Goal: Task Accomplishment & Management: Use online tool/utility

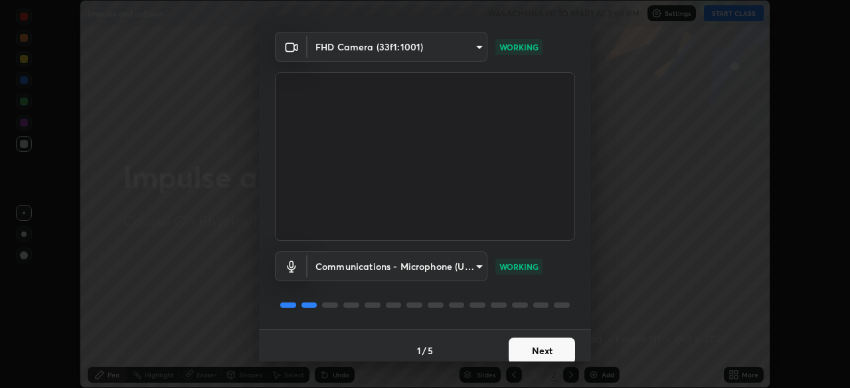
scroll to position [47, 0]
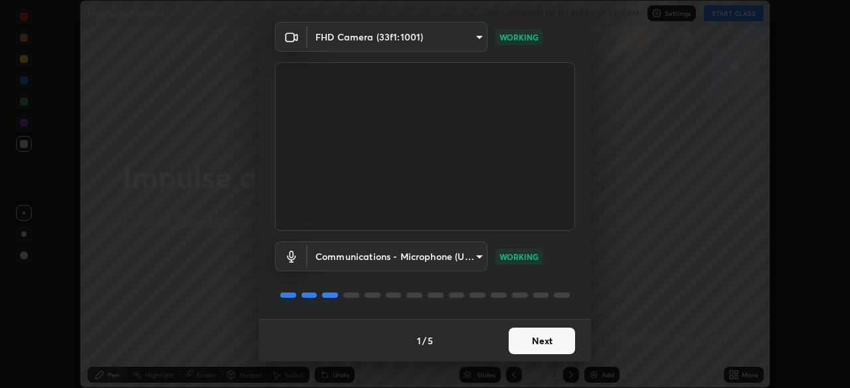
click at [540, 339] on button "Next" at bounding box center [542, 341] width 66 height 27
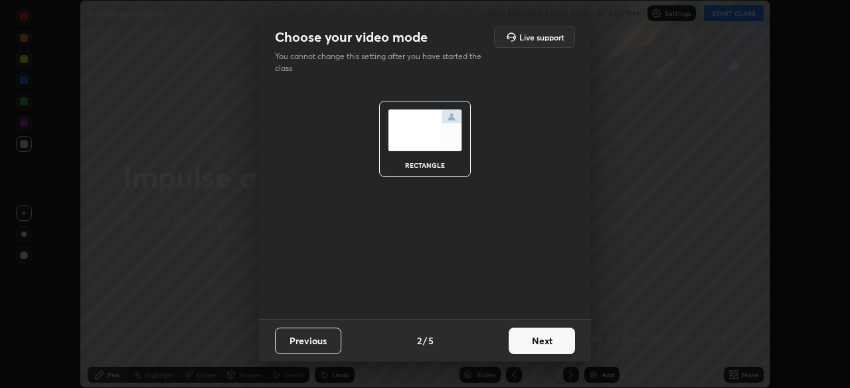
click at [546, 343] on button "Next" at bounding box center [542, 341] width 66 height 27
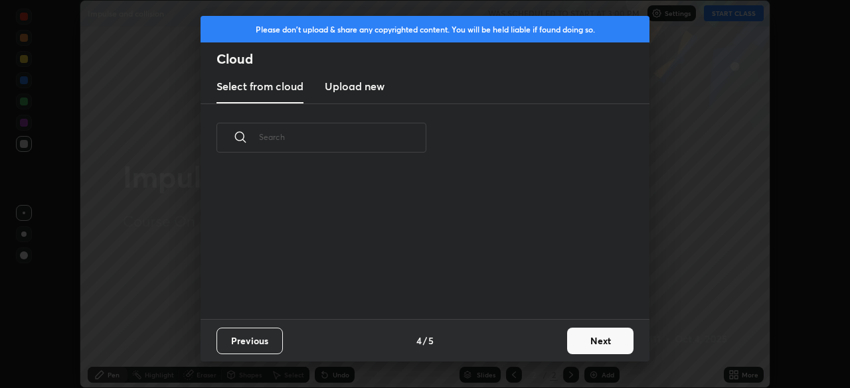
click at [587, 341] on button "Next" at bounding box center [600, 341] width 66 height 27
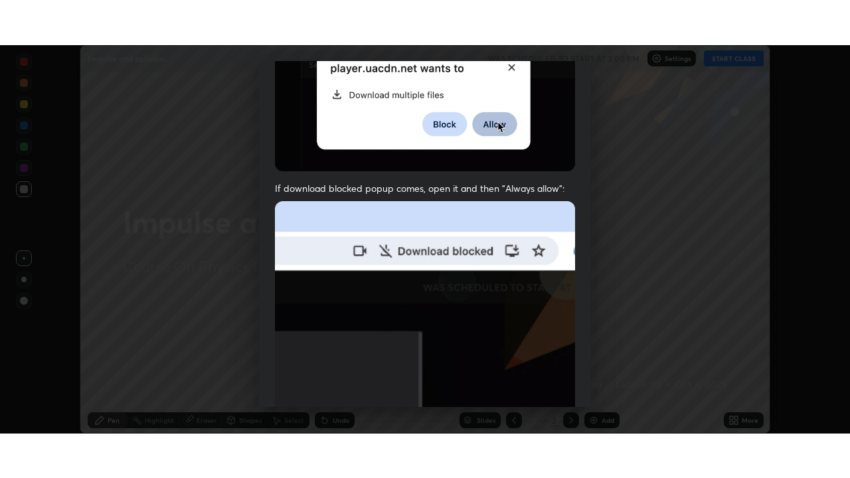
scroll to position [318, 0]
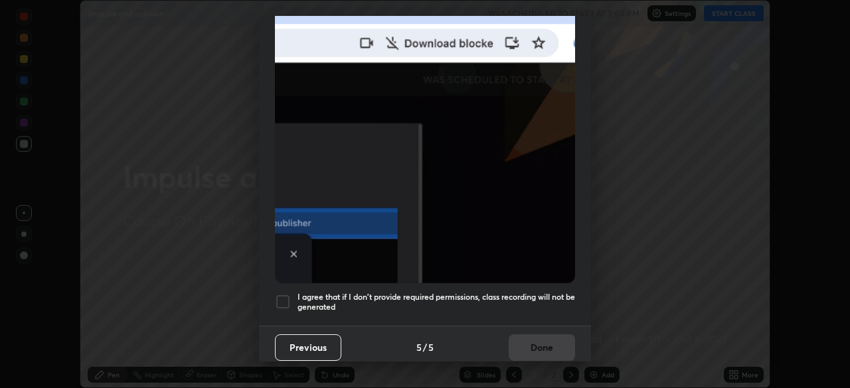
click at [286, 296] on div at bounding box center [283, 302] width 16 height 16
click at [536, 349] on button "Done" at bounding box center [542, 348] width 66 height 27
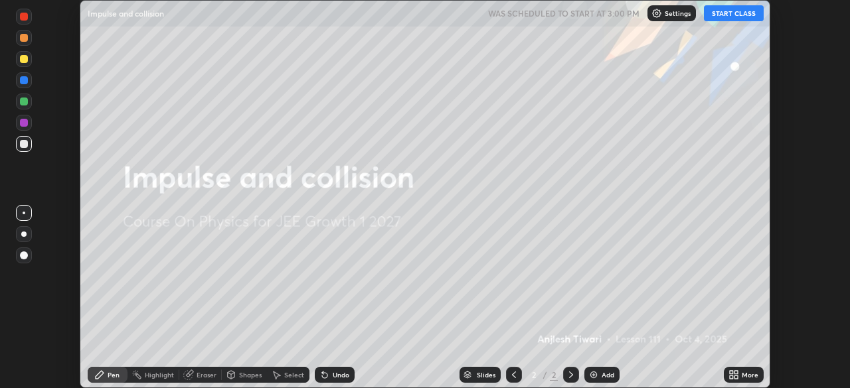
click at [598, 374] on img at bounding box center [593, 375] width 11 height 11
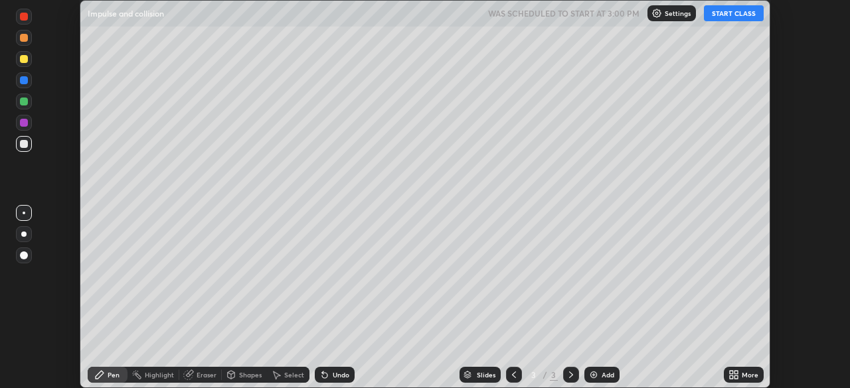
click at [736, 376] on icon at bounding box center [735, 377] width 3 height 3
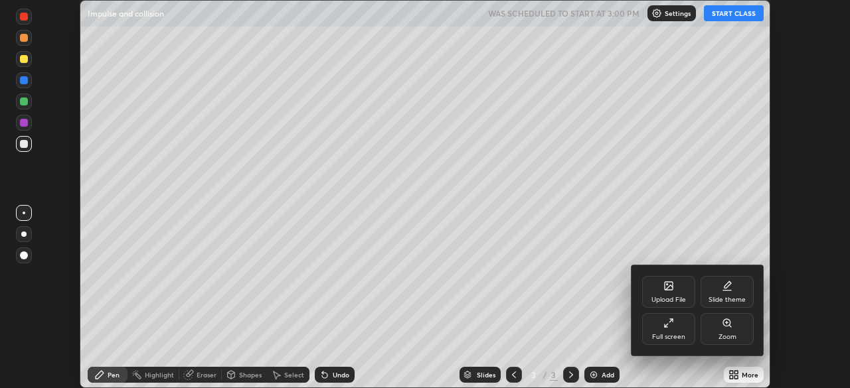
click at [664, 335] on div "Full screen" at bounding box center [668, 337] width 33 height 7
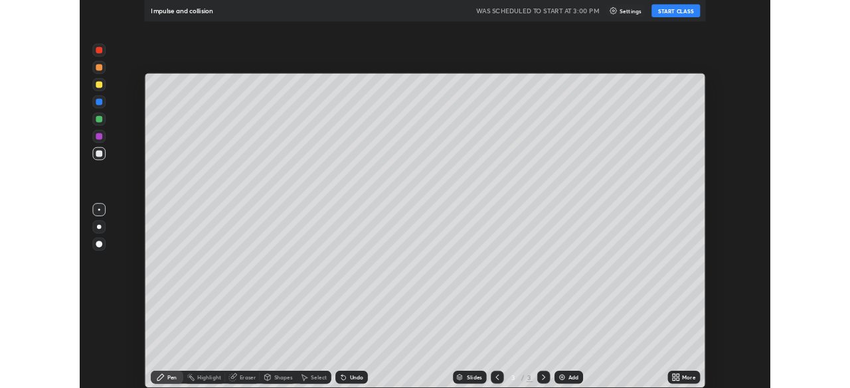
scroll to position [478, 850]
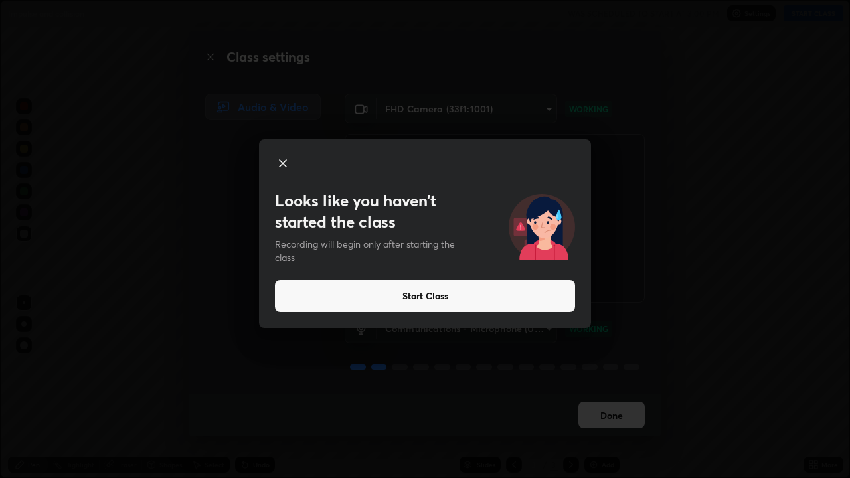
click at [281, 163] on icon at bounding box center [283, 163] width 16 height 16
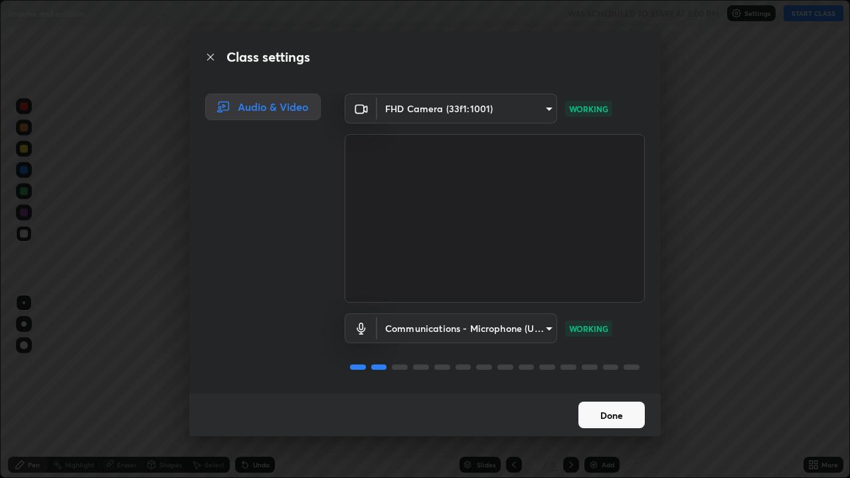
click at [604, 388] on button "Done" at bounding box center [611, 415] width 66 height 27
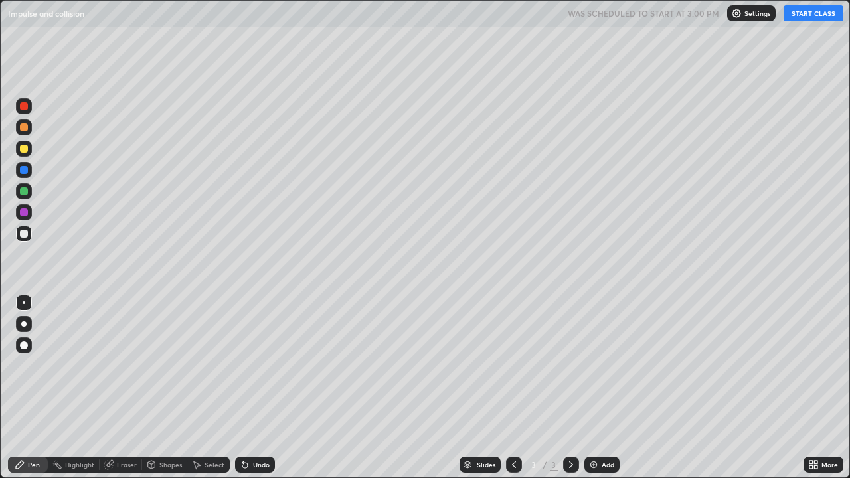
click at [815, 388] on icon at bounding box center [815, 462] width 3 height 3
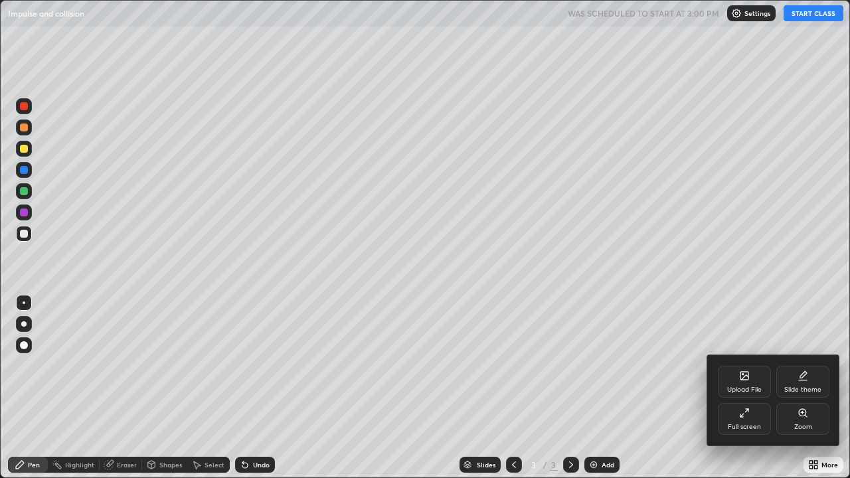
click at [798, 382] on div "Slide theme" at bounding box center [802, 382] width 53 height 32
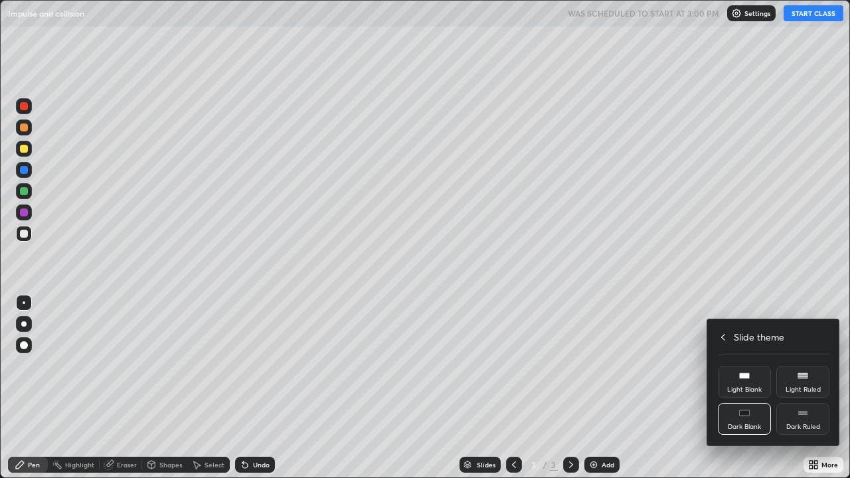
click at [801, 388] on rect at bounding box center [802, 414] width 9 height 1
click at [724, 338] on icon at bounding box center [723, 337] width 11 height 11
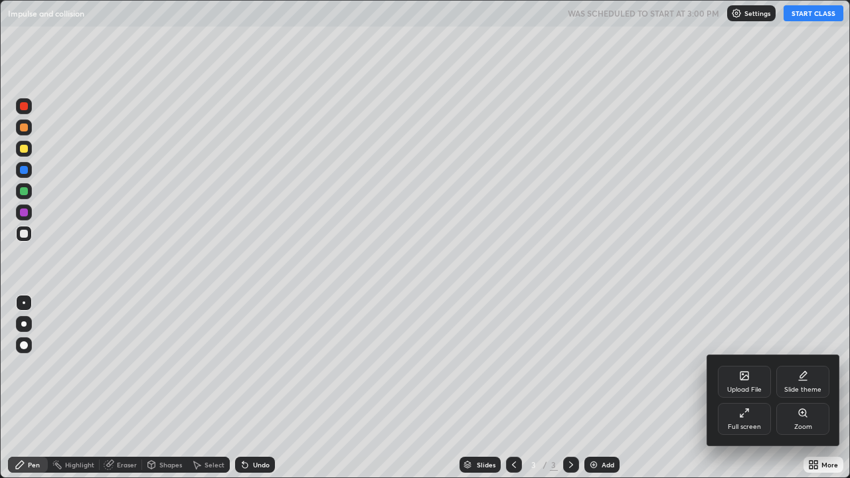
click at [801, 339] on div at bounding box center [425, 239] width 850 height 478
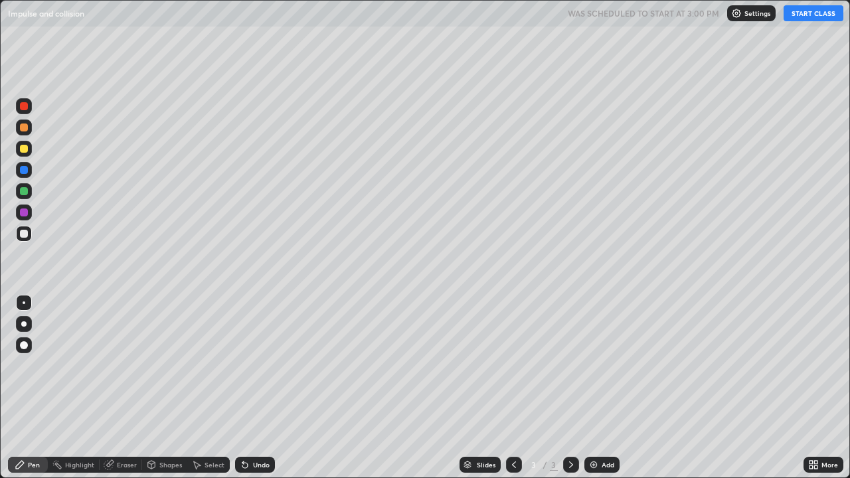
click at [809, 18] on button "START CLASS" at bounding box center [813, 13] width 60 height 16
click at [25, 325] on div at bounding box center [23, 323] width 5 height 5
click at [165, 388] on div "Shapes" at bounding box center [170, 464] width 23 height 7
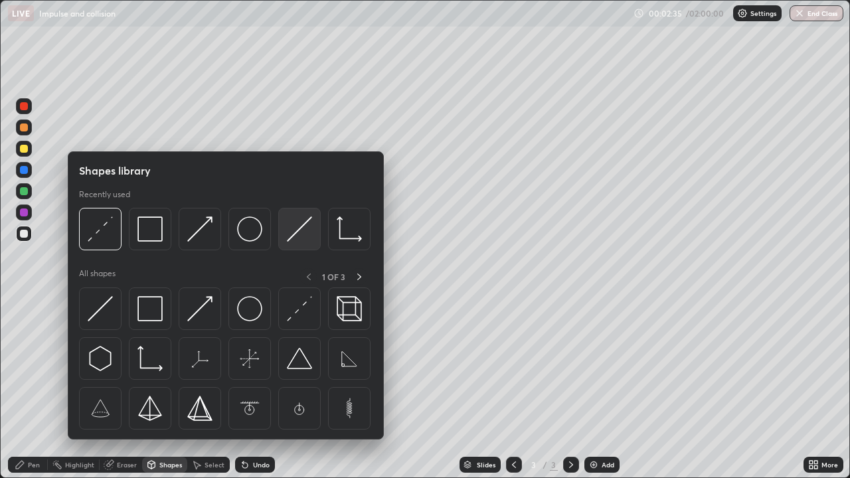
click at [299, 230] on img at bounding box center [299, 228] width 25 height 25
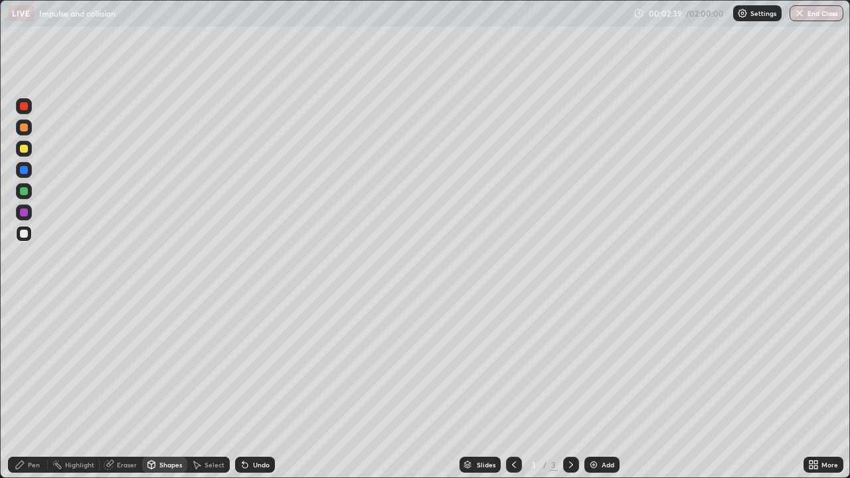
click at [36, 388] on div "Pen" at bounding box center [34, 464] width 12 height 7
click at [169, 388] on div "Shapes" at bounding box center [164, 465] width 45 height 16
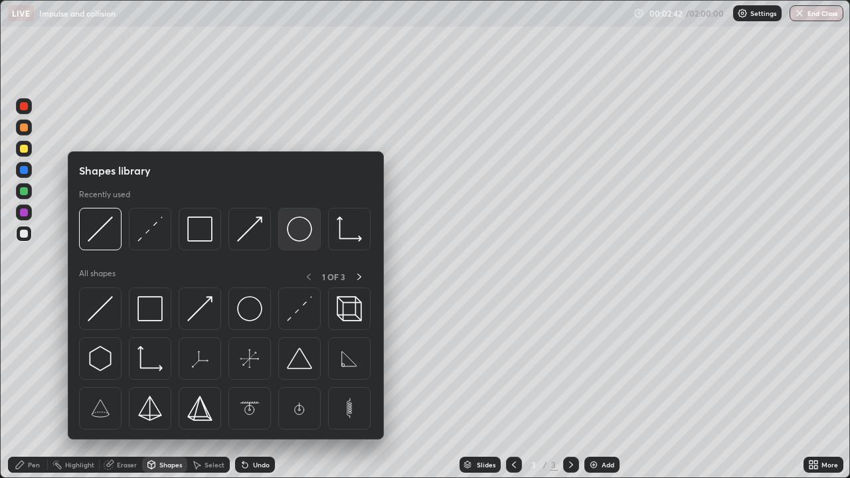
click at [300, 236] on img at bounding box center [299, 228] width 25 height 25
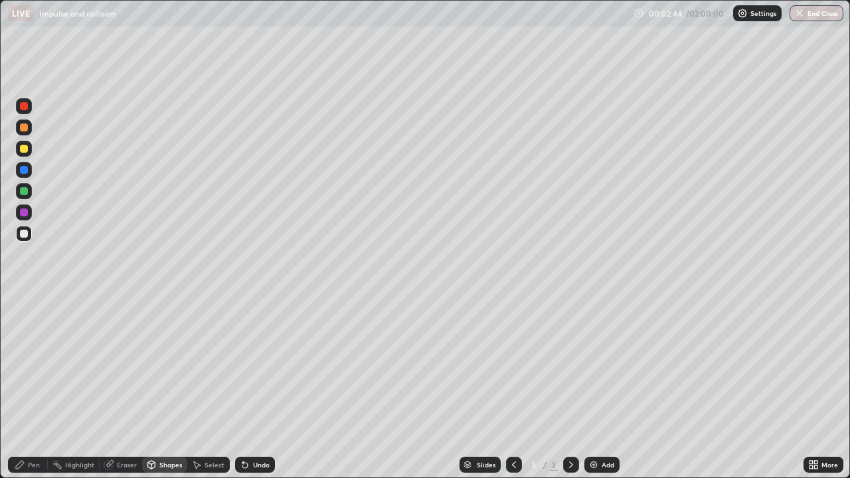
click at [27, 388] on div "Pen" at bounding box center [28, 465] width 40 height 16
click at [253, 388] on div "Undo" at bounding box center [261, 464] width 17 height 7
click at [256, 388] on div "Undo" at bounding box center [261, 464] width 17 height 7
click at [258, 388] on div "Undo" at bounding box center [261, 464] width 17 height 7
click at [257, 388] on div "Undo" at bounding box center [261, 464] width 17 height 7
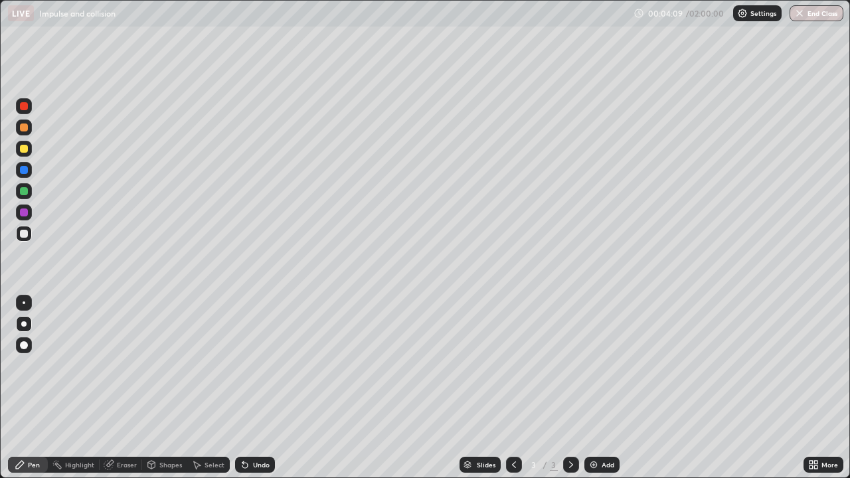
click at [591, 388] on img at bounding box center [593, 464] width 11 height 11
click at [160, 388] on div "Shapes" at bounding box center [164, 465] width 45 height 16
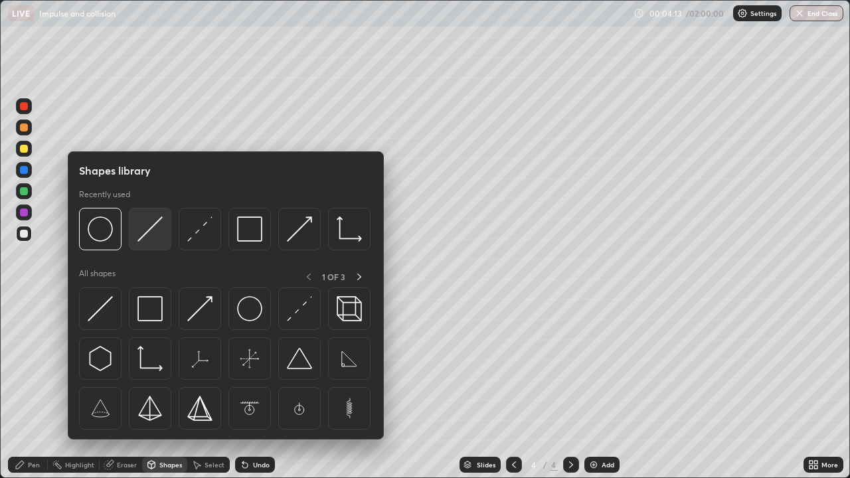
click at [149, 234] on img at bounding box center [149, 228] width 25 height 25
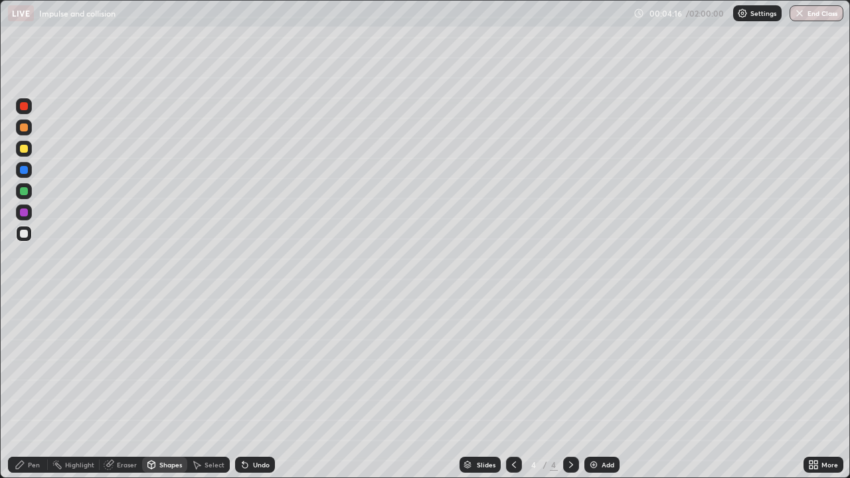
click at [165, 388] on div "Shapes" at bounding box center [170, 464] width 23 height 7
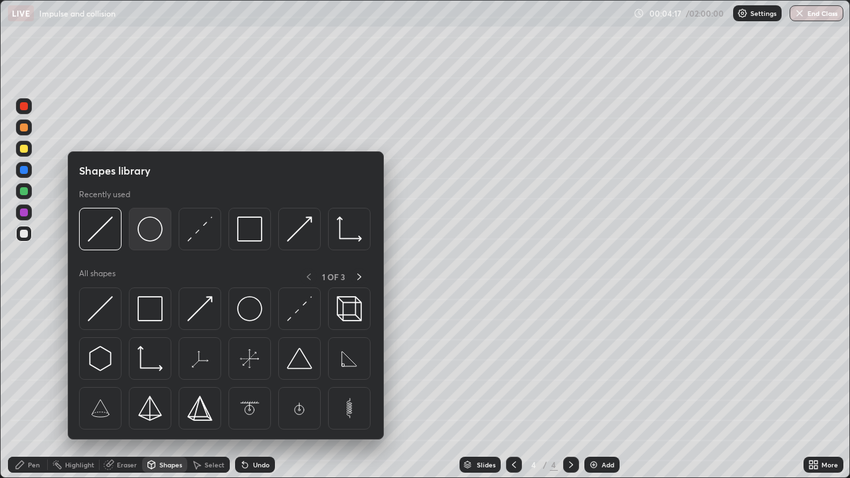
click at [154, 241] on img at bounding box center [149, 228] width 25 height 25
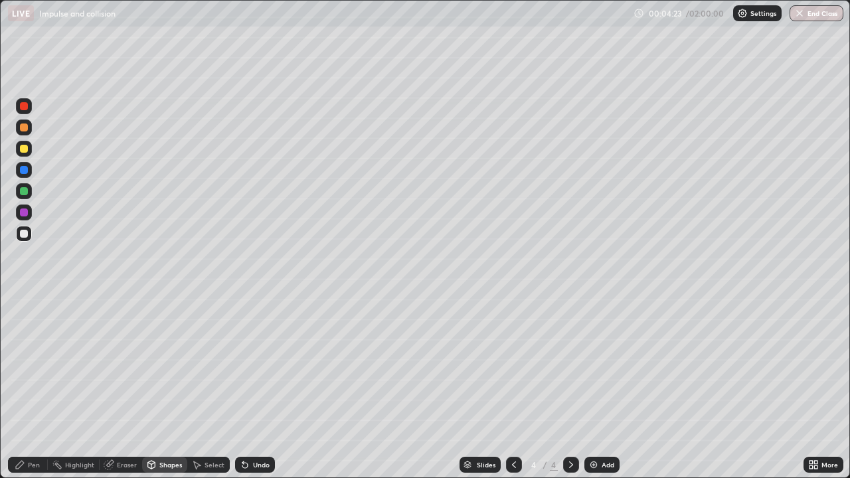
click at [31, 388] on div "Pen" at bounding box center [28, 465] width 40 height 16
click at [25, 152] on div at bounding box center [24, 149] width 8 height 8
click at [26, 234] on div at bounding box center [24, 234] width 8 height 8
click at [594, 388] on img at bounding box center [593, 464] width 11 height 11
click at [126, 388] on div "Eraser" at bounding box center [127, 464] width 20 height 7
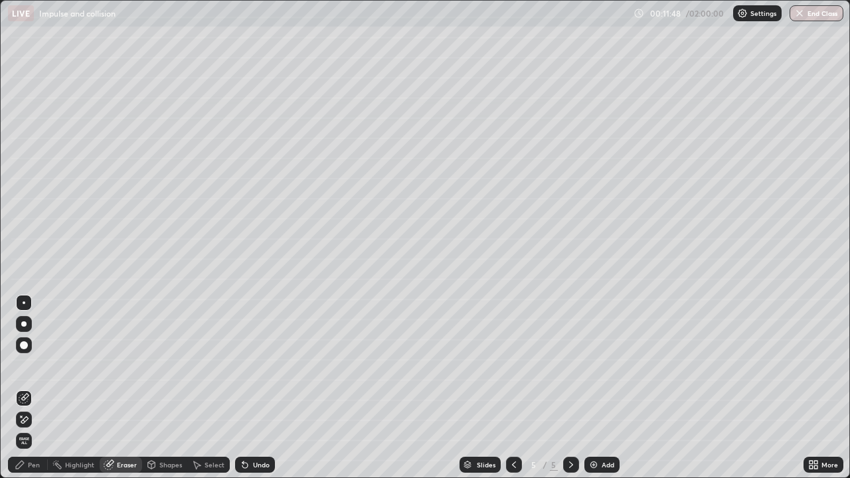
click at [38, 388] on div "Pen" at bounding box center [28, 465] width 40 height 16
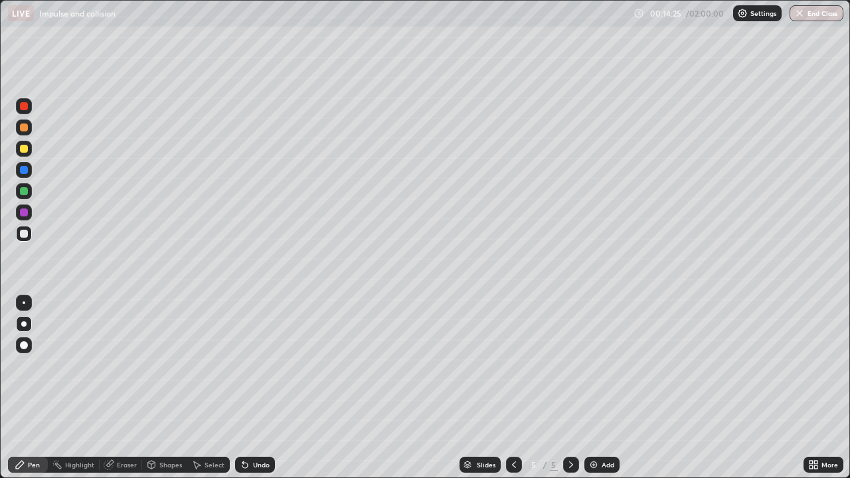
click at [27, 151] on div at bounding box center [24, 149] width 16 height 16
click at [207, 388] on div "Select" at bounding box center [214, 464] width 20 height 7
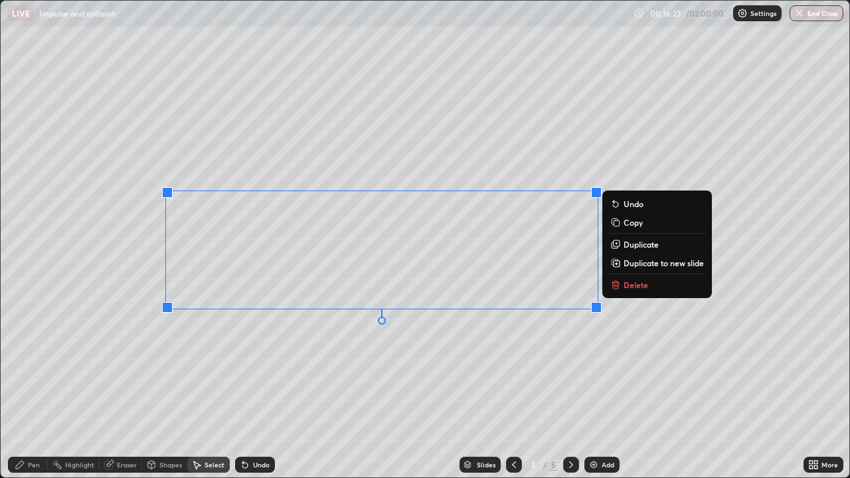
click at [631, 284] on p "Delete" at bounding box center [635, 285] width 25 height 11
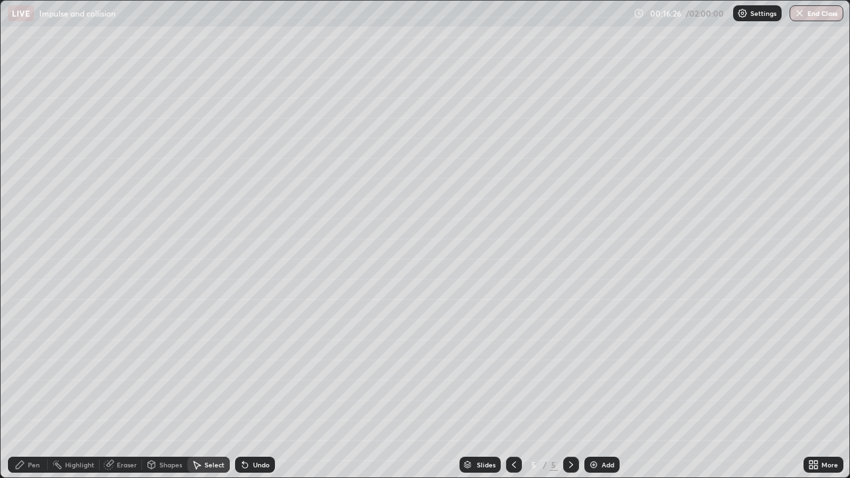
click at [26, 388] on div "Pen" at bounding box center [28, 465] width 40 height 16
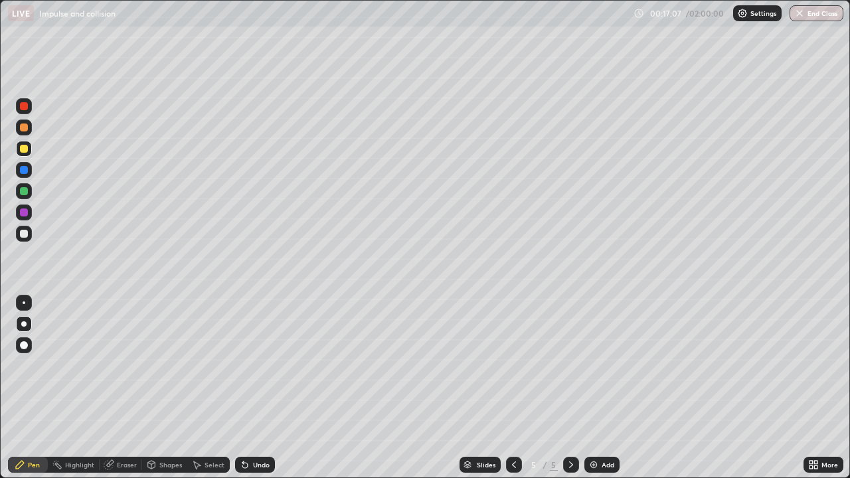
click at [135, 388] on div "Eraser" at bounding box center [121, 465] width 42 height 16
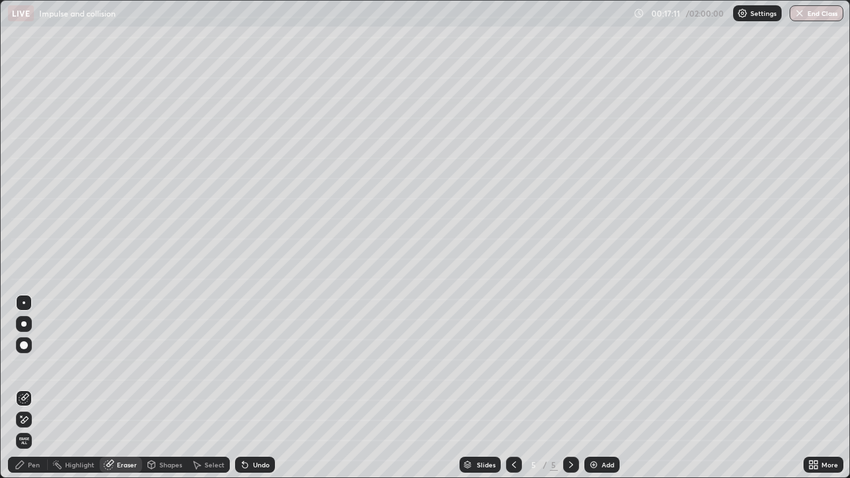
click at [29, 388] on div "Pen" at bounding box center [34, 464] width 12 height 7
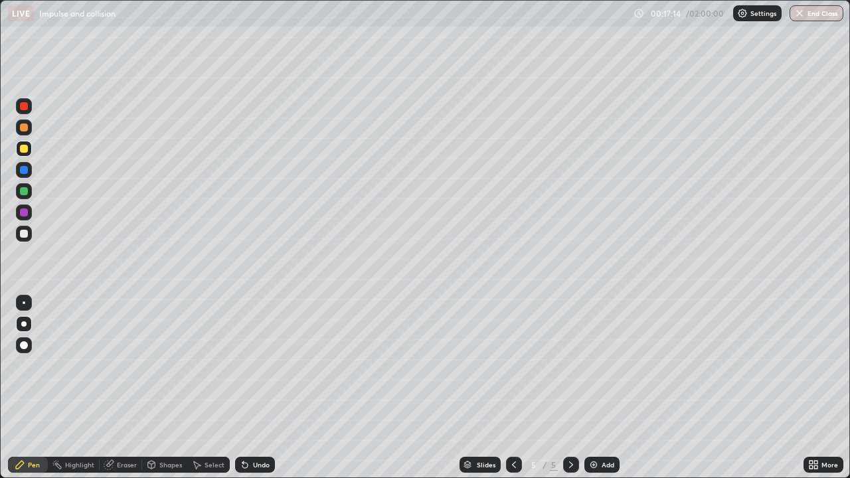
click at [22, 236] on div at bounding box center [24, 234] width 8 height 8
click at [24, 149] on div at bounding box center [24, 149] width 8 height 8
click at [27, 239] on div at bounding box center [24, 234] width 16 height 16
click at [242, 388] on div "Undo" at bounding box center [255, 465] width 40 height 16
click at [167, 388] on div "Shapes" at bounding box center [170, 464] width 23 height 7
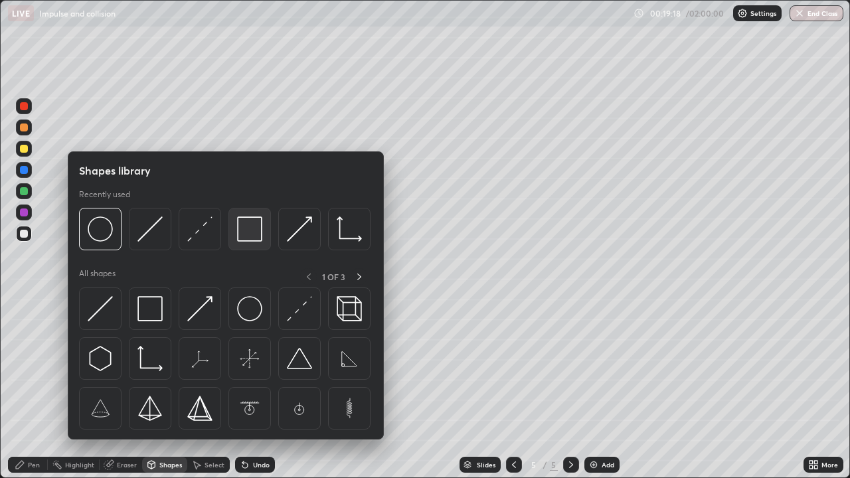
click at [245, 236] on img at bounding box center [249, 228] width 25 height 25
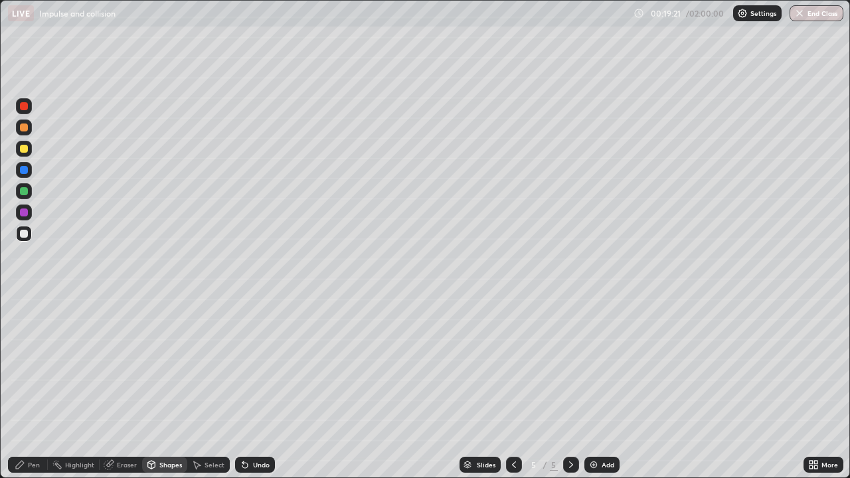
click at [25, 388] on div "Pen" at bounding box center [28, 465] width 40 height 16
click at [513, 388] on icon at bounding box center [514, 464] width 11 height 11
click at [563, 388] on div at bounding box center [571, 465] width 16 height 16
click at [212, 388] on div "Select" at bounding box center [214, 464] width 20 height 7
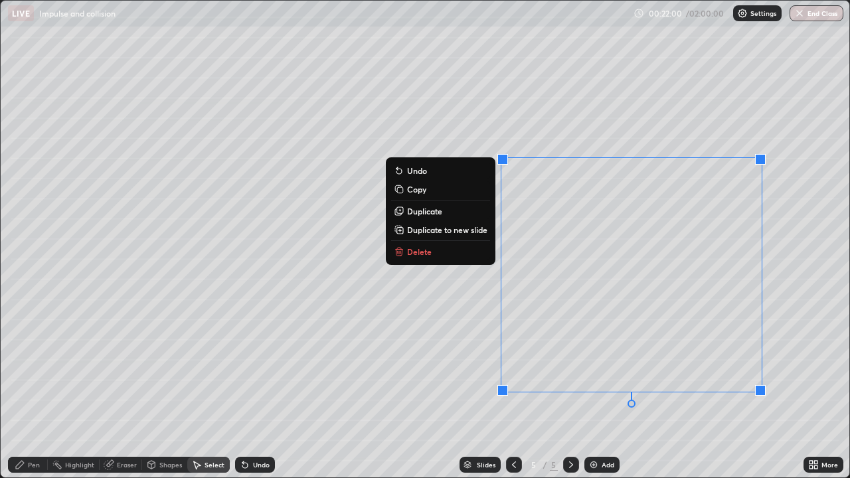
click at [460, 230] on p "Duplicate to new slide" at bounding box center [447, 229] width 80 height 11
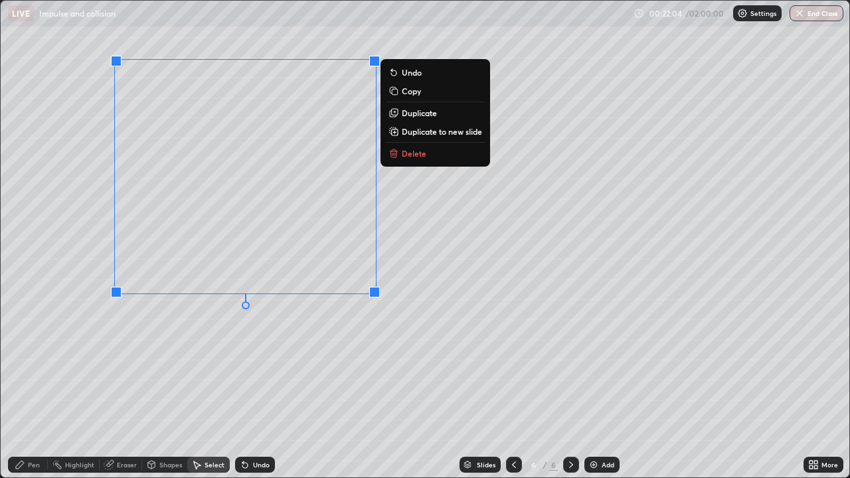
click at [38, 388] on div "Pen" at bounding box center [34, 464] width 12 height 7
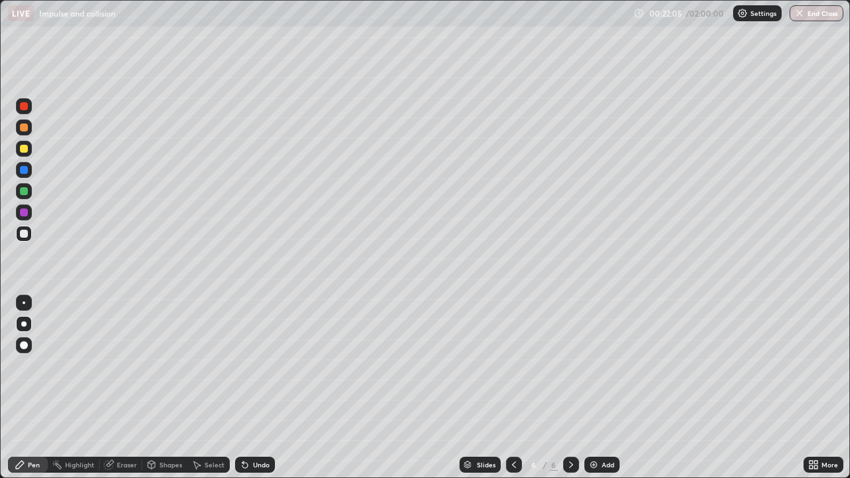
click at [812, 388] on icon at bounding box center [810, 462] width 3 height 3
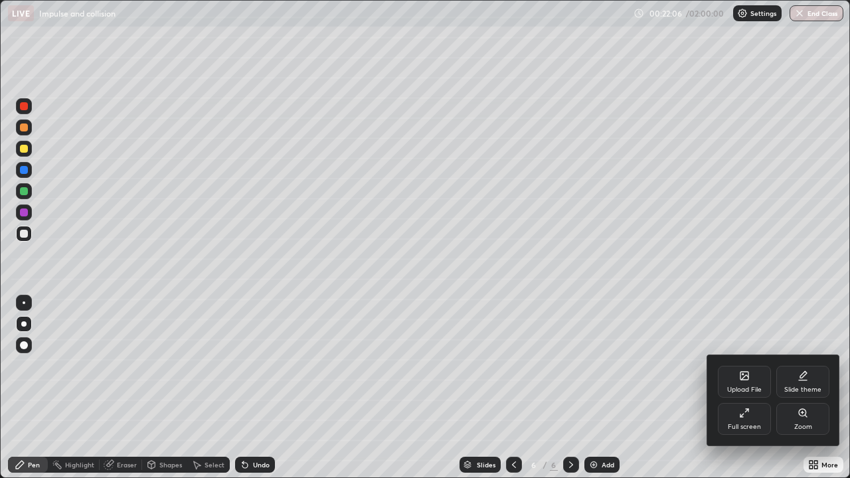
click at [748, 388] on div "Full screen" at bounding box center [744, 427] width 33 height 7
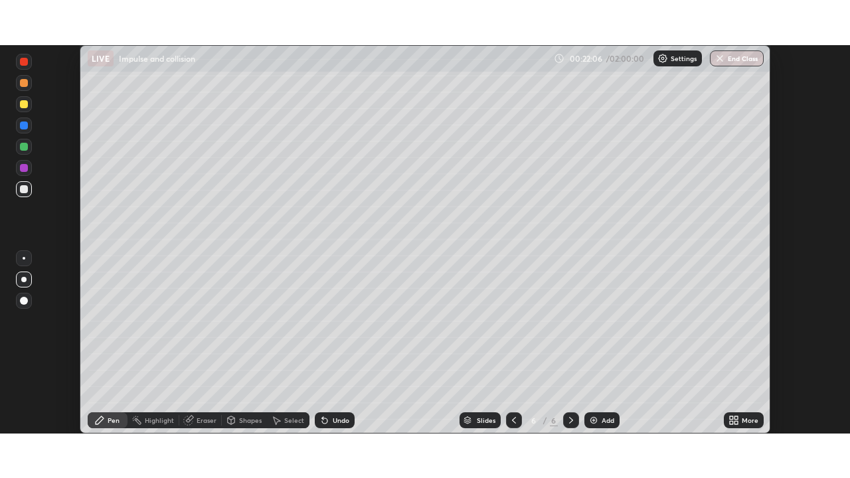
scroll to position [66004, 65543]
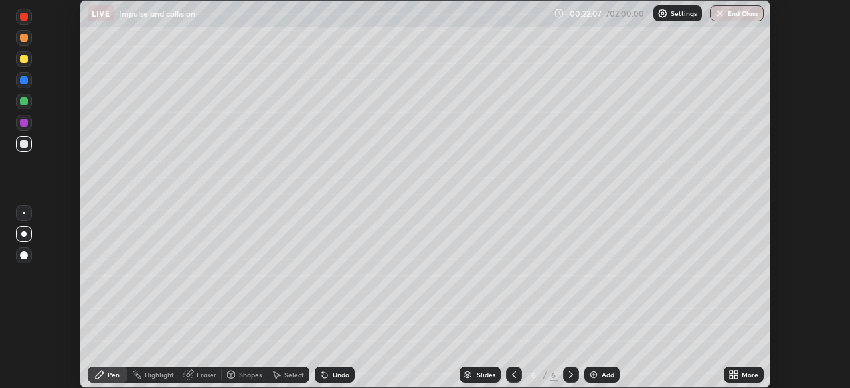
click at [736, 372] on icon at bounding box center [735, 372] width 3 height 3
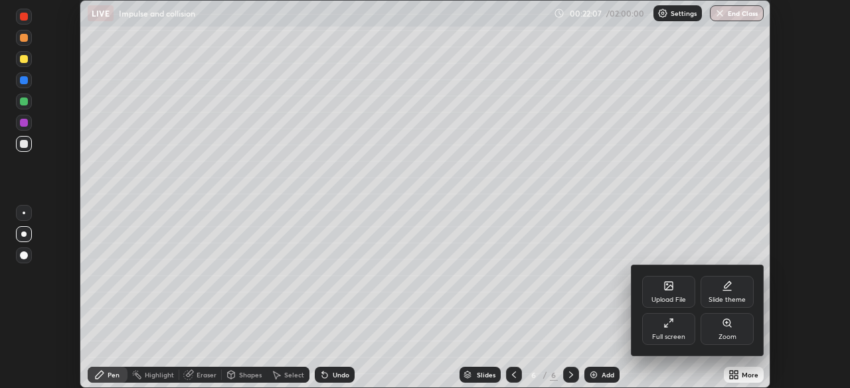
click at [685, 332] on div "Full screen" at bounding box center [668, 329] width 53 height 32
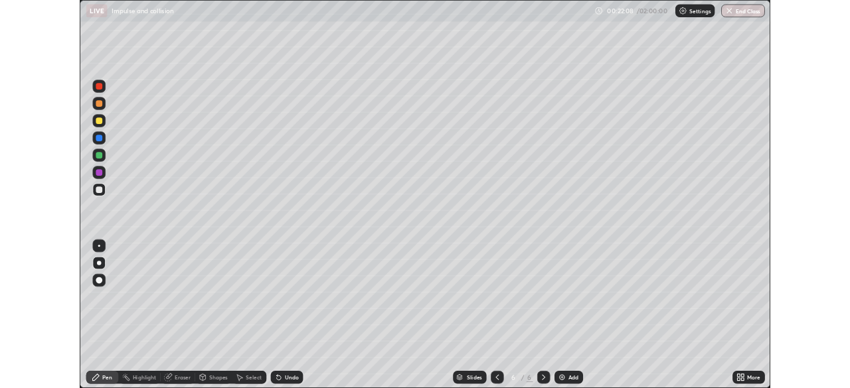
scroll to position [478, 850]
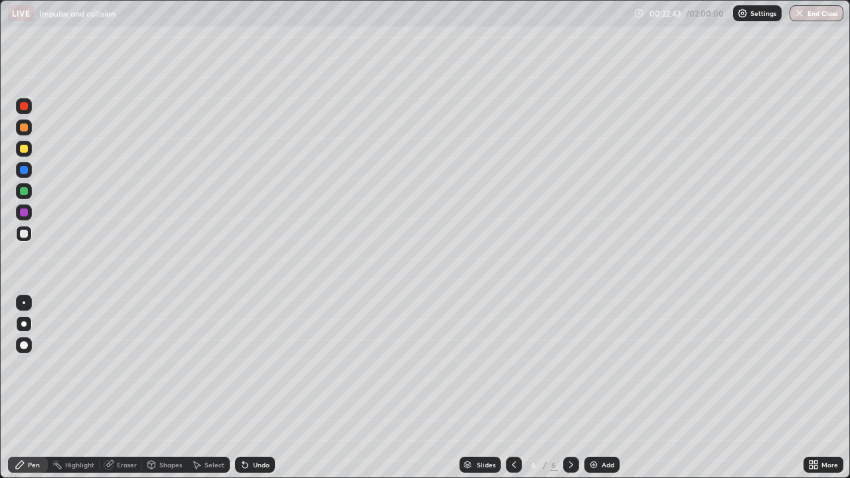
click at [257, 388] on div "Undo" at bounding box center [261, 464] width 17 height 7
click at [260, 388] on div "Undo" at bounding box center [261, 464] width 17 height 7
click at [262, 388] on div "Undo" at bounding box center [261, 464] width 17 height 7
click at [264, 388] on div "Undo" at bounding box center [261, 464] width 17 height 7
click at [265, 388] on div "Undo" at bounding box center [261, 464] width 17 height 7
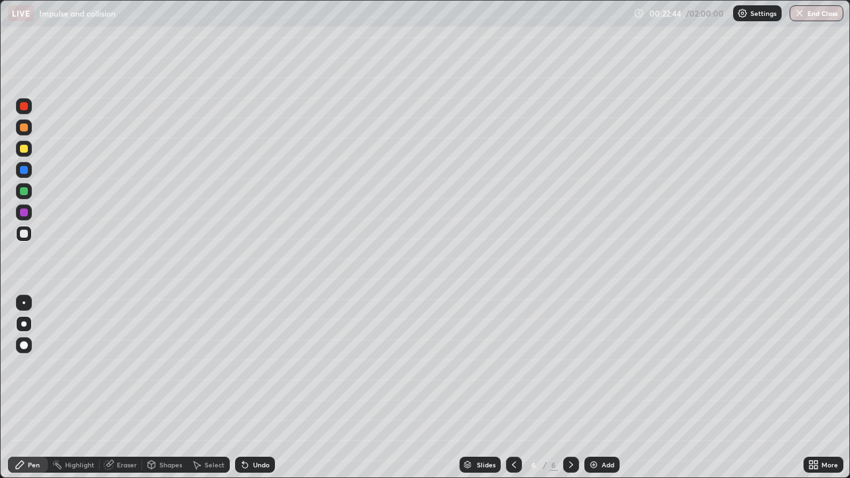
click at [266, 388] on div "Undo" at bounding box center [261, 464] width 17 height 7
click at [268, 388] on div "Undo" at bounding box center [255, 465] width 40 height 16
click at [268, 388] on div "Undo" at bounding box center [261, 464] width 17 height 7
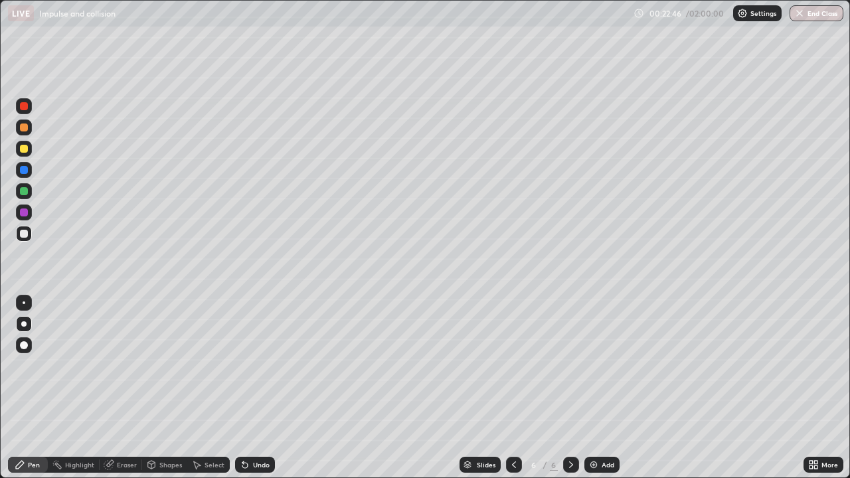
click at [270, 388] on div "Undo" at bounding box center [255, 465] width 40 height 16
click at [513, 388] on icon at bounding box center [514, 464] width 11 height 11
click at [568, 388] on icon at bounding box center [571, 464] width 11 height 11
click at [256, 388] on div "Undo" at bounding box center [255, 465] width 40 height 16
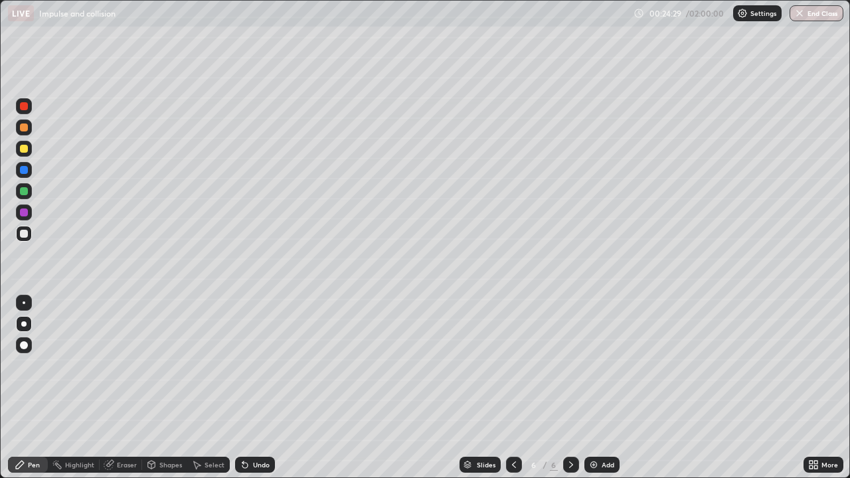
click at [255, 388] on div "Undo" at bounding box center [255, 465] width 40 height 16
click at [23, 233] on div at bounding box center [24, 234] width 8 height 8
click at [512, 388] on icon at bounding box center [514, 464] width 4 height 7
click at [568, 388] on icon at bounding box center [571, 464] width 11 height 11
click at [597, 388] on img at bounding box center [593, 464] width 11 height 11
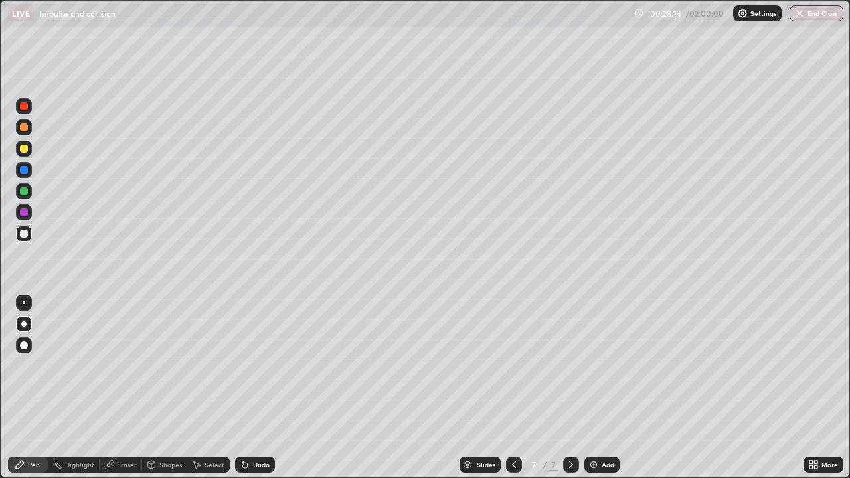
click at [163, 388] on div "Shapes" at bounding box center [170, 464] width 23 height 7
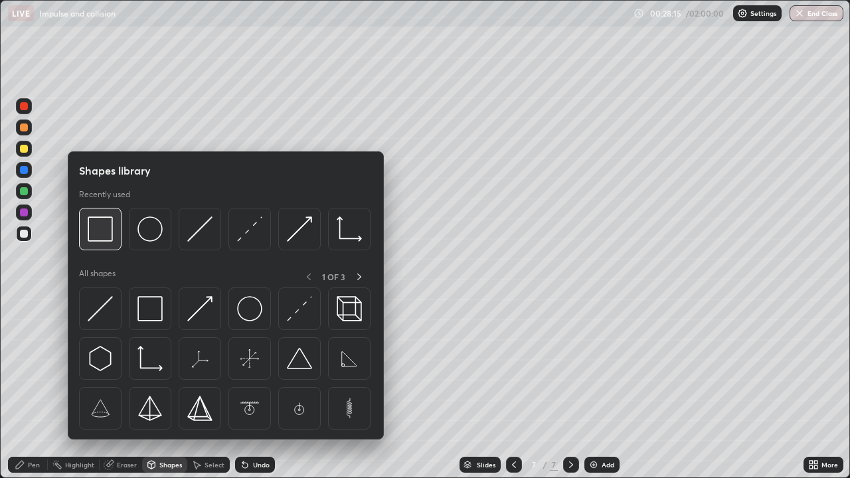
click at [108, 241] on img at bounding box center [100, 228] width 25 height 25
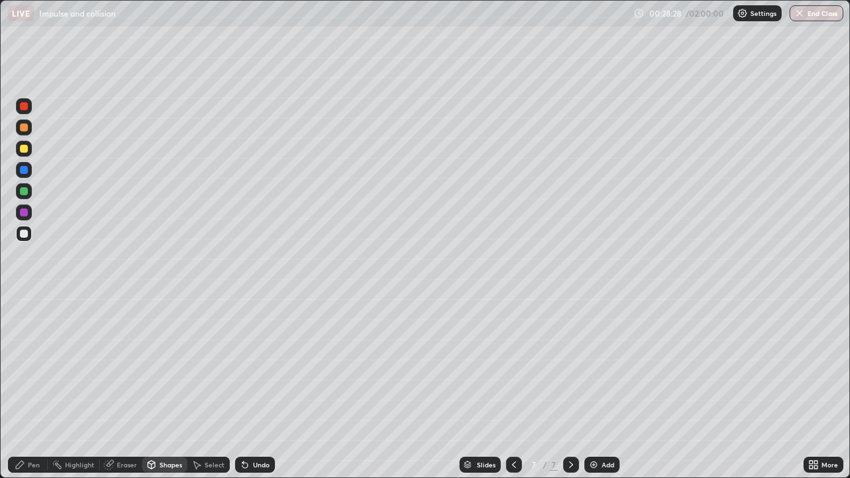
click at [30, 388] on div "Pen" at bounding box center [34, 464] width 12 height 7
click at [126, 388] on div "Eraser" at bounding box center [127, 464] width 20 height 7
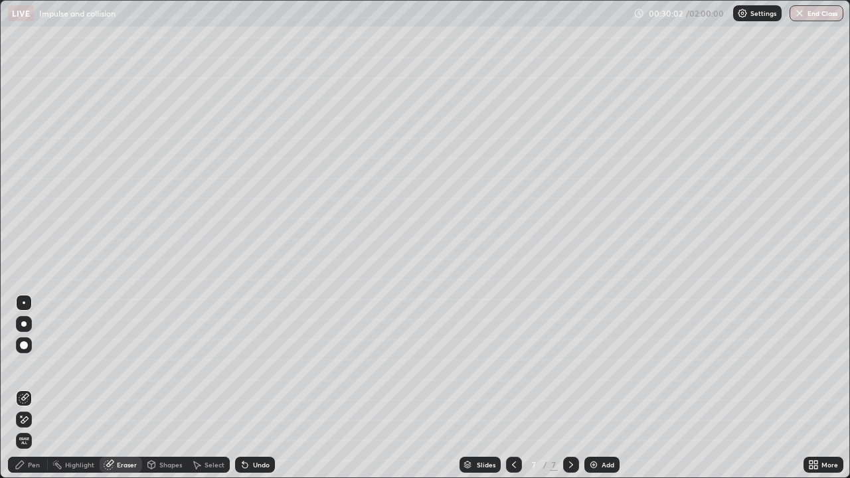
click at [32, 388] on div "Pen" at bounding box center [34, 464] width 12 height 7
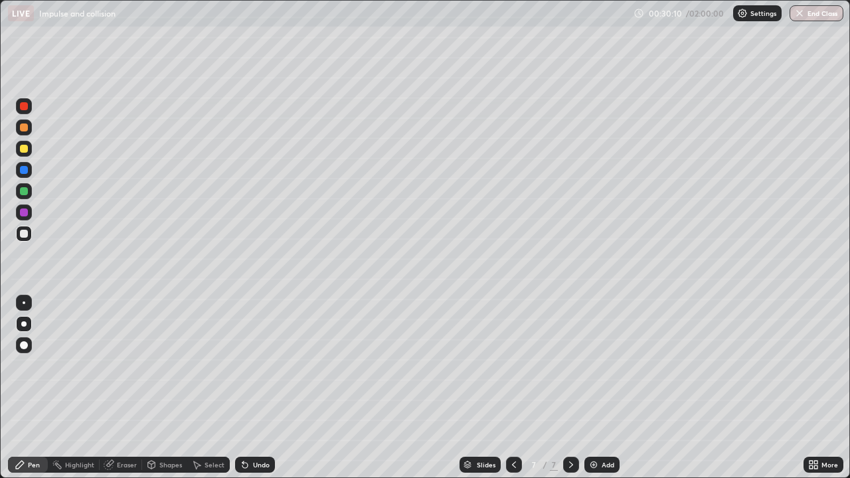
click at [122, 388] on div "Eraser" at bounding box center [127, 464] width 20 height 7
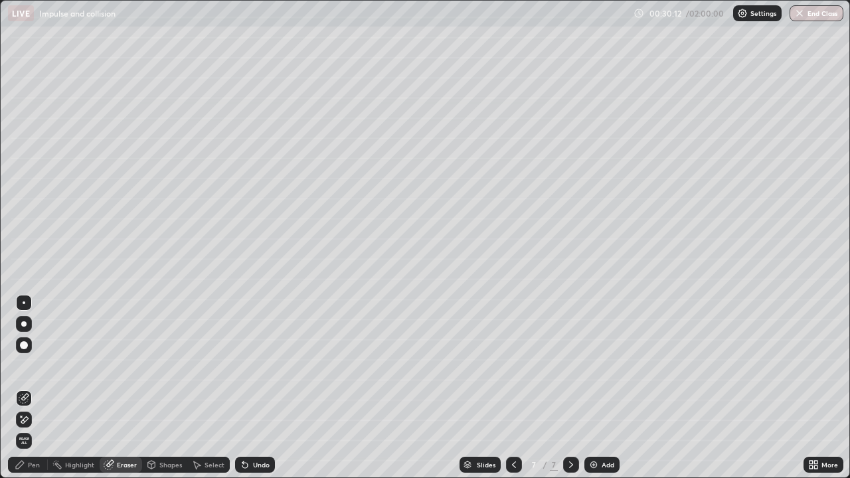
click at [30, 388] on div "Pen" at bounding box center [34, 464] width 12 height 7
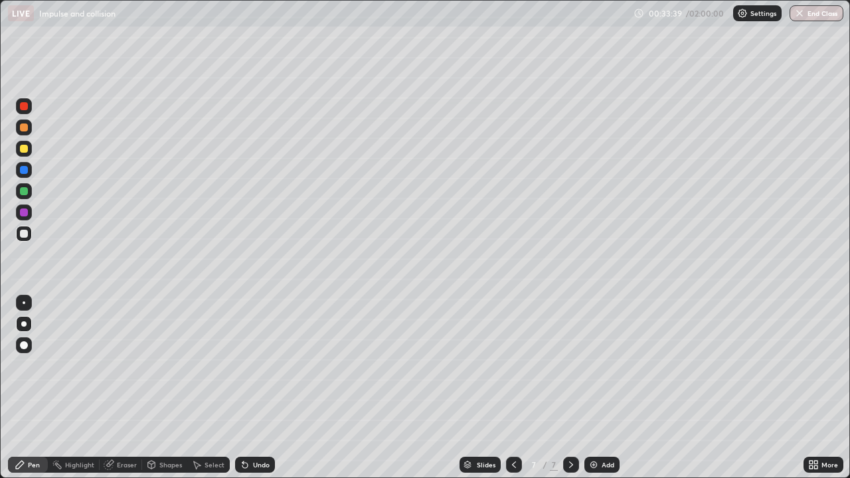
click at [25, 302] on div at bounding box center [24, 302] width 3 height 3
click at [24, 324] on div at bounding box center [23, 323] width 5 height 5
click at [25, 309] on div at bounding box center [24, 303] width 16 height 16
click at [29, 147] on div at bounding box center [24, 149] width 16 height 16
click at [595, 388] on img at bounding box center [593, 464] width 11 height 11
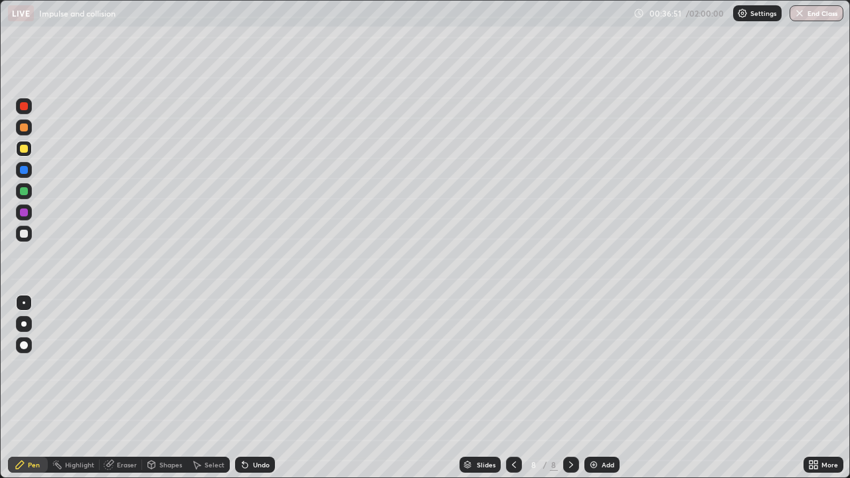
click at [27, 233] on div at bounding box center [24, 234] width 8 height 8
click at [24, 324] on div at bounding box center [23, 323] width 5 height 5
click at [25, 191] on div at bounding box center [24, 191] width 8 height 8
click at [161, 388] on div "Shapes" at bounding box center [170, 464] width 23 height 7
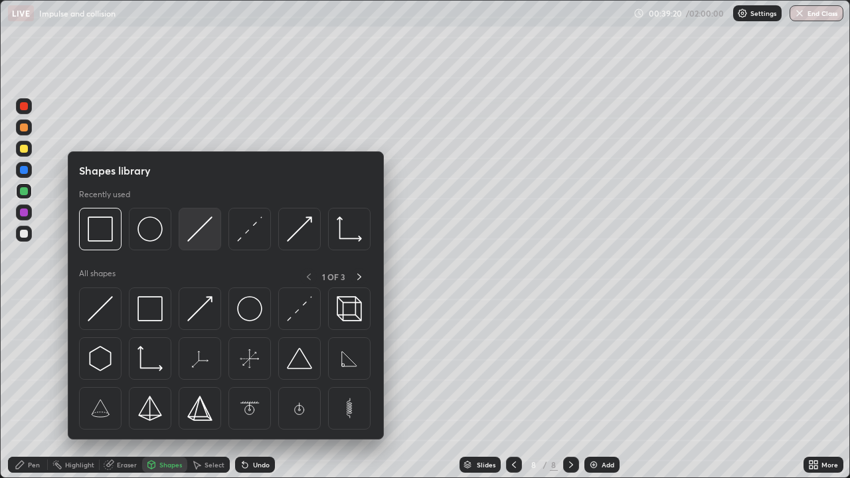
click at [188, 234] on img at bounding box center [199, 228] width 25 height 25
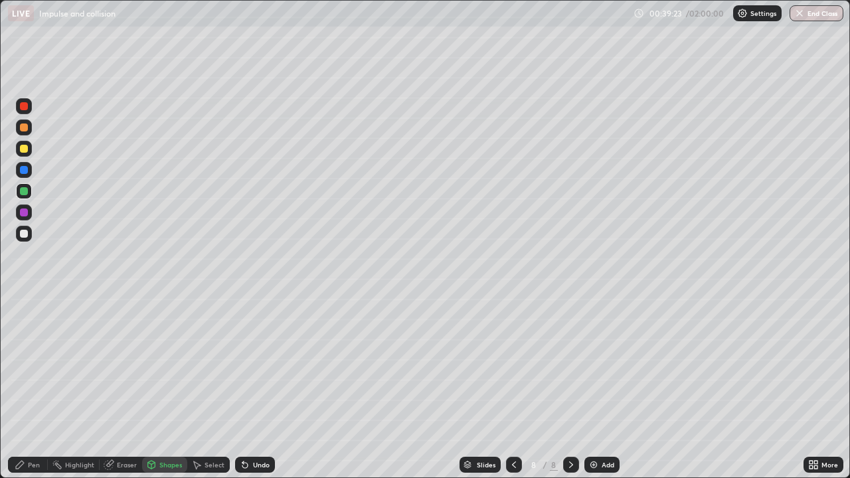
click at [242, 388] on icon at bounding box center [244, 465] width 5 height 5
click at [25, 236] on div at bounding box center [24, 234] width 8 height 8
click at [24, 388] on icon at bounding box center [20, 464] width 11 height 11
click at [27, 193] on div at bounding box center [24, 191] width 8 height 8
click at [25, 155] on div at bounding box center [24, 149] width 16 height 16
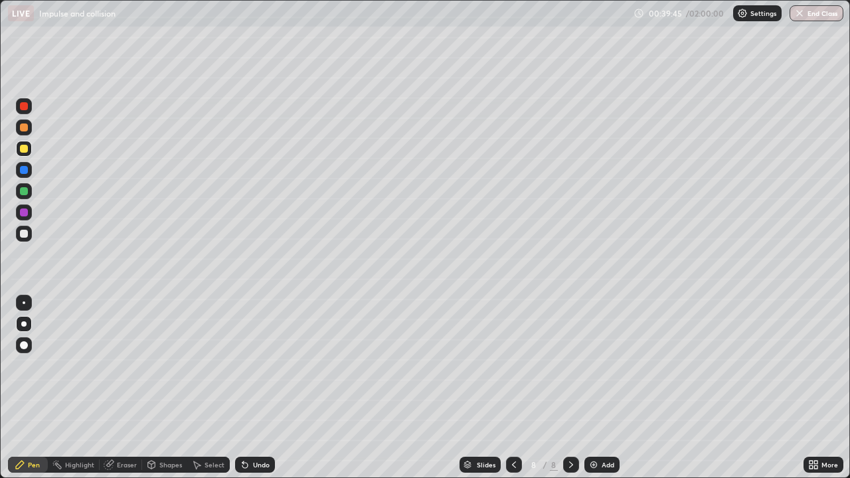
click at [24, 303] on div at bounding box center [24, 302] width 3 height 3
click at [25, 240] on div at bounding box center [24, 234] width 16 height 16
click at [248, 388] on div "Undo" at bounding box center [255, 465] width 40 height 16
click at [165, 388] on div "Shapes" at bounding box center [170, 464] width 23 height 7
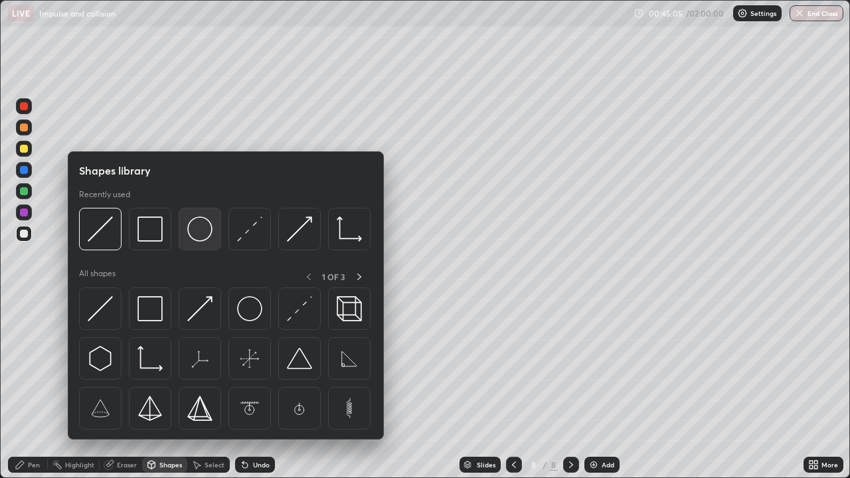
click at [201, 235] on img at bounding box center [199, 228] width 25 height 25
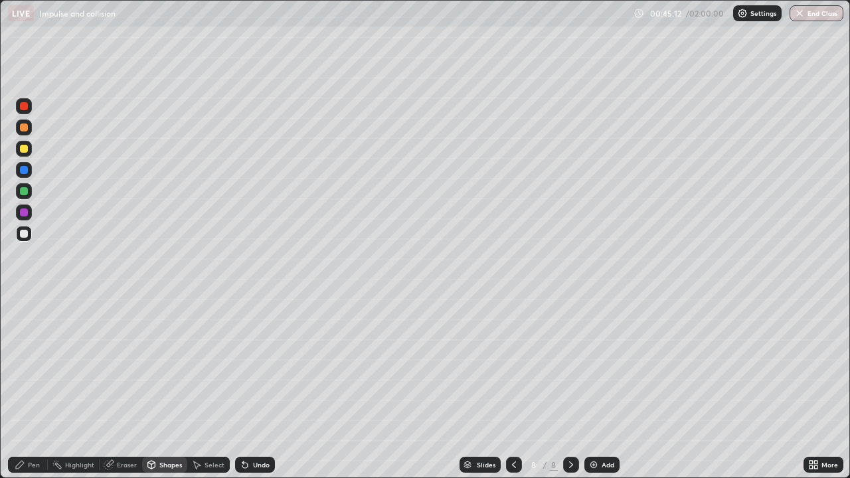
click at [169, 388] on div "Shapes" at bounding box center [170, 464] width 23 height 7
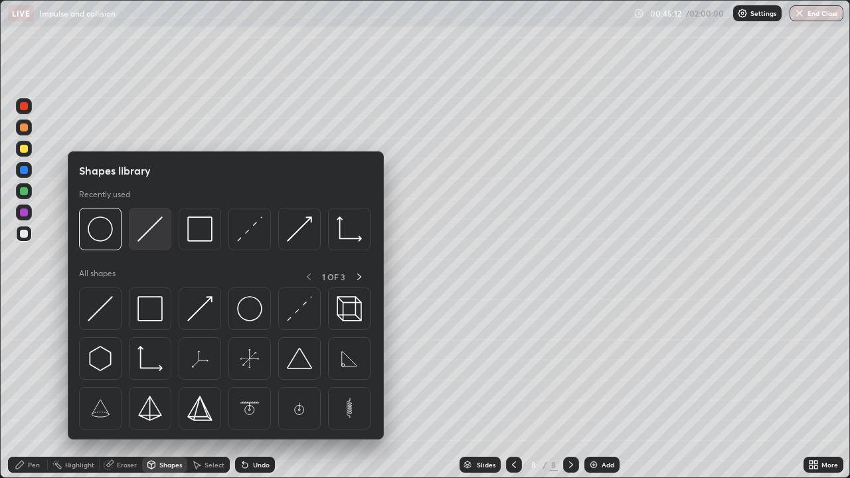
click at [151, 239] on img at bounding box center [149, 228] width 25 height 25
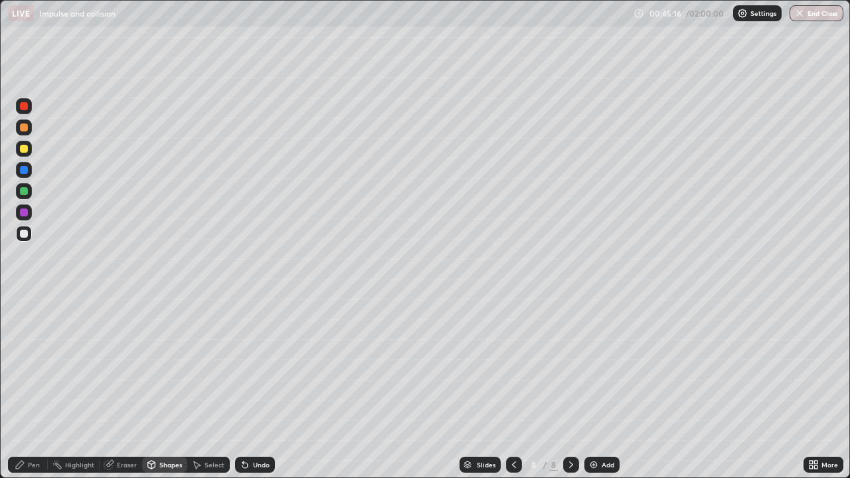
click at [214, 388] on div "Select" at bounding box center [214, 464] width 20 height 7
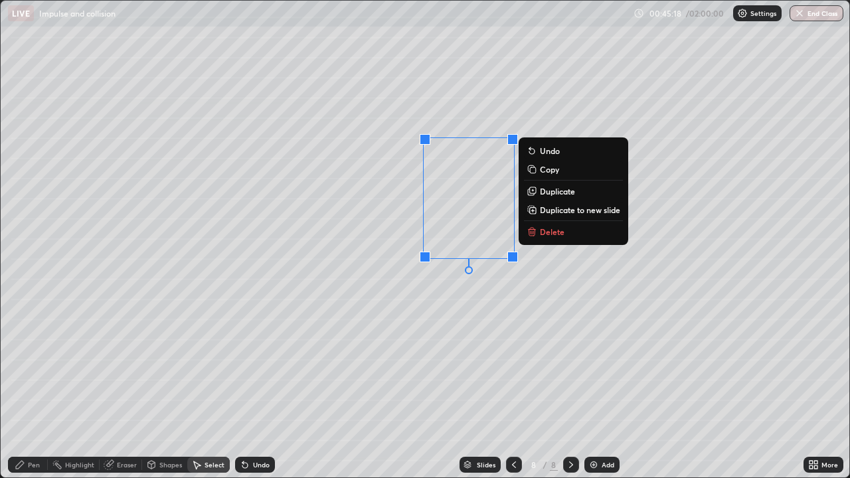
click at [556, 195] on p "Duplicate" at bounding box center [557, 191] width 35 height 11
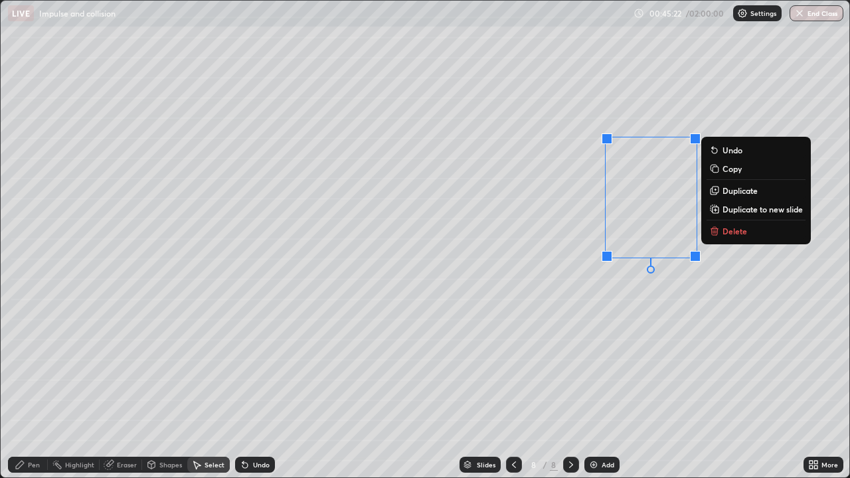
click at [30, 388] on div "Pen" at bounding box center [34, 464] width 12 height 7
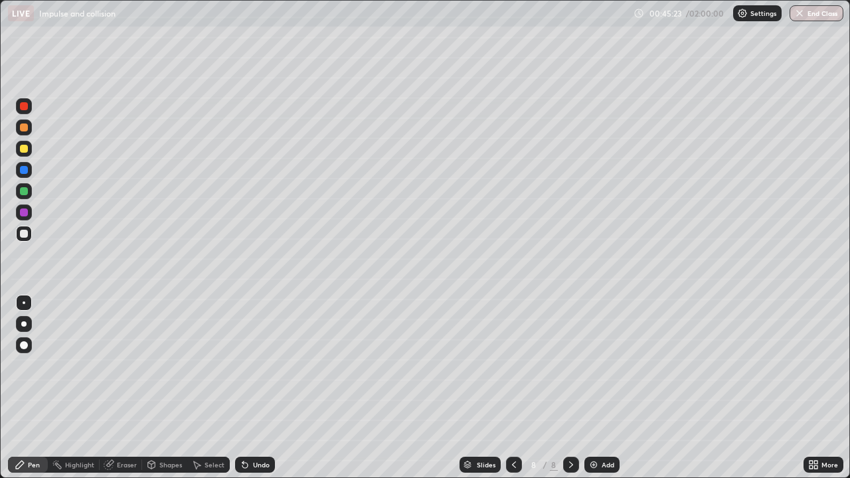
click at [814, 388] on icon at bounding box center [815, 466] width 3 height 3
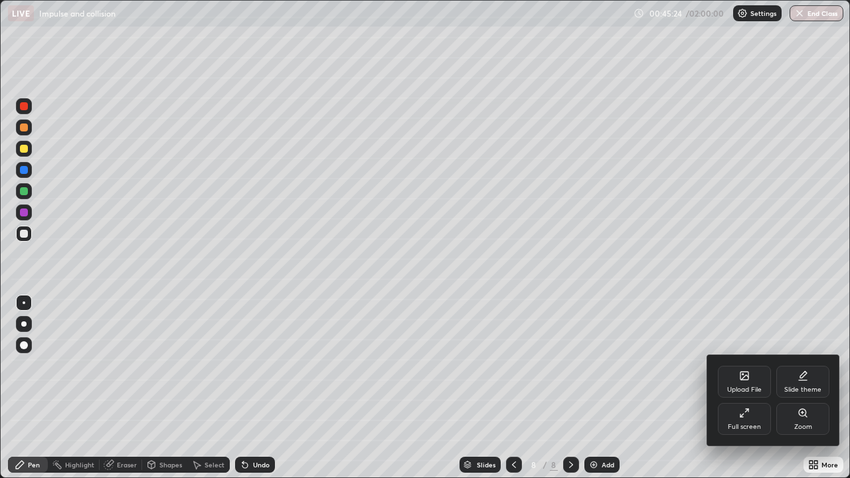
click at [761, 388] on div "Full screen" at bounding box center [744, 419] width 53 height 32
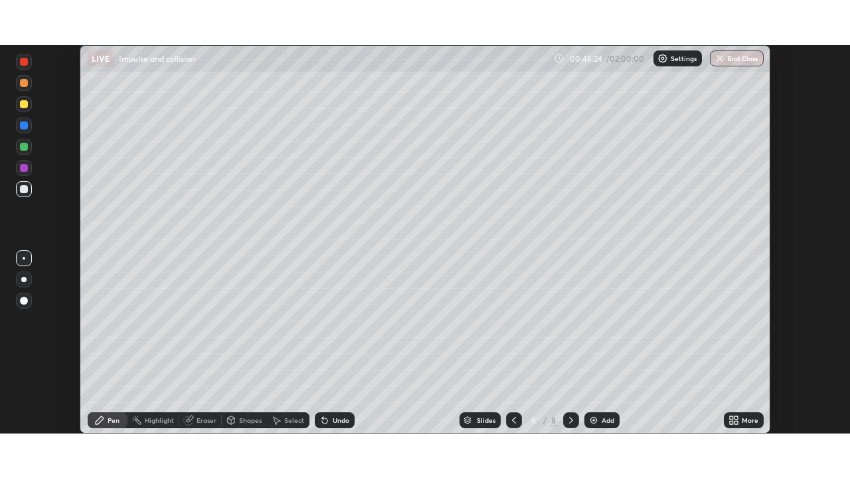
scroll to position [66004, 65543]
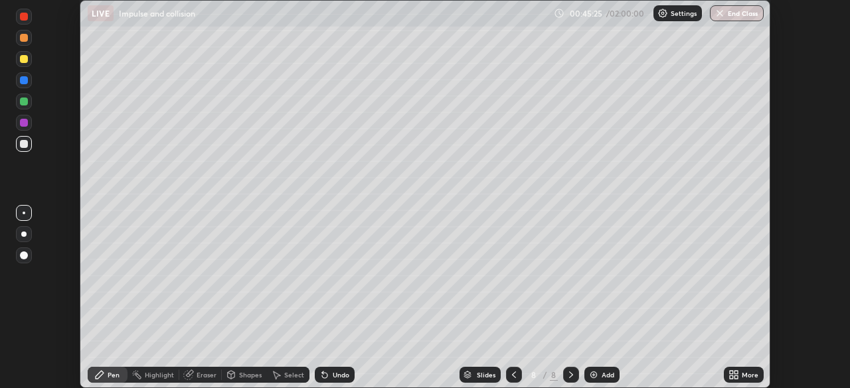
click at [738, 374] on icon at bounding box center [733, 375] width 11 height 11
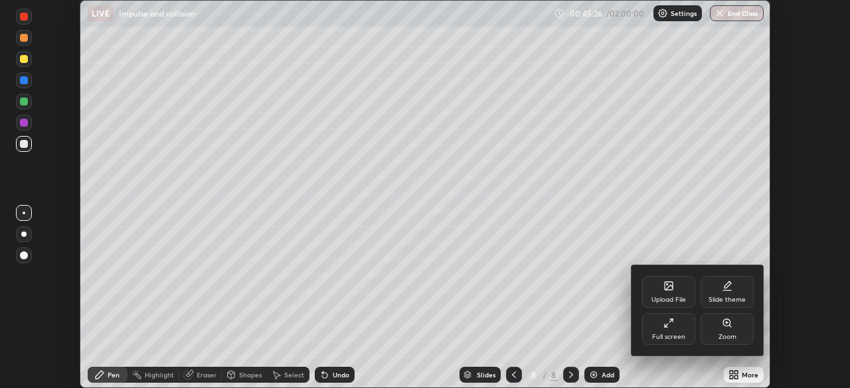
click at [676, 325] on div "Full screen" at bounding box center [668, 329] width 53 height 32
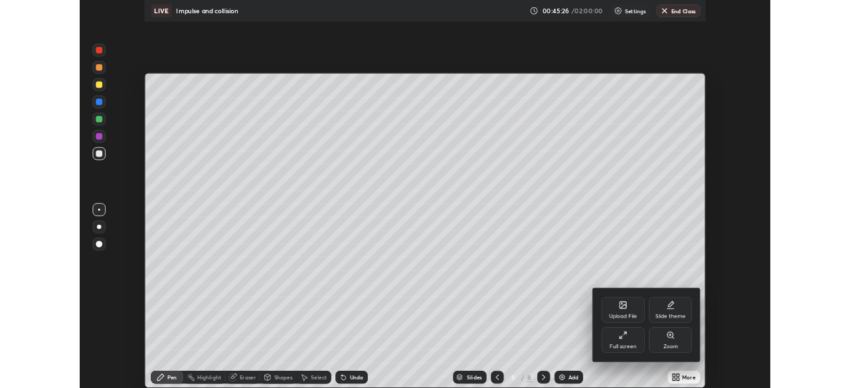
scroll to position [478, 850]
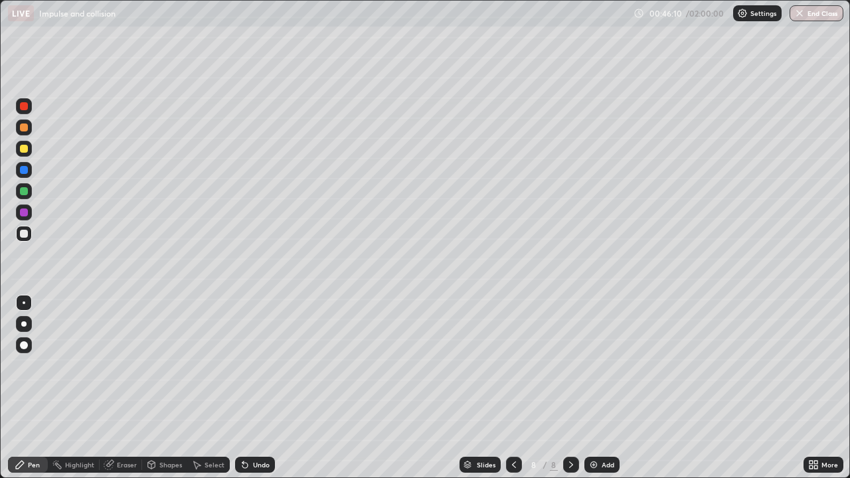
click at [24, 145] on div at bounding box center [24, 149] width 8 height 8
click at [25, 198] on div at bounding box center [24, 191] width 16 height 16
click at [127, 388] on div "Eraser" at bounding box center [127, 464] width 20 height 7
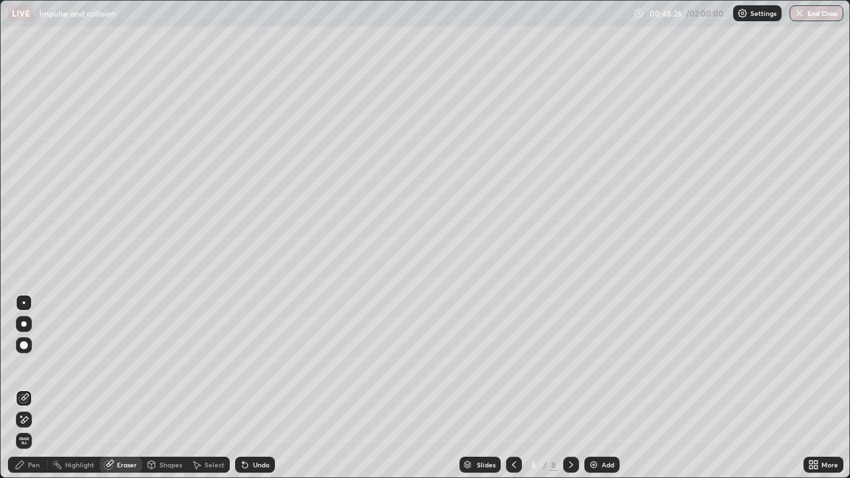
click at [29, 388] on div "Pen" at bounding box center [28, 465] width 40 height 16
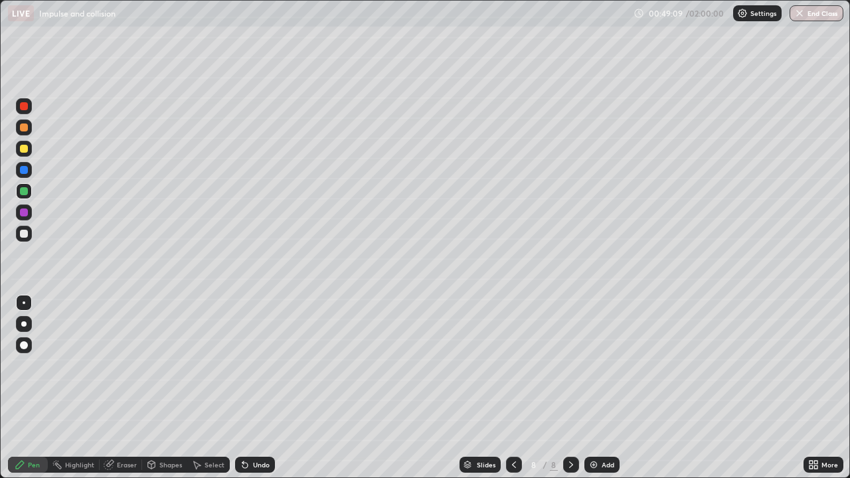
click at [25, 239] on div at bounding box center [24, 234] width 16 height 16
click at [24, 323] on div at bounding box center [23, 323] width 5 height 5
click at [597, 388] on img at bounding box center [593, 464] width 11 height 11
click at [512, 388] on icon at bounding box center [514, 464] width 11 height 11
click at [569, 388] on icon at bounding box center [571, 464] width 11 height 11
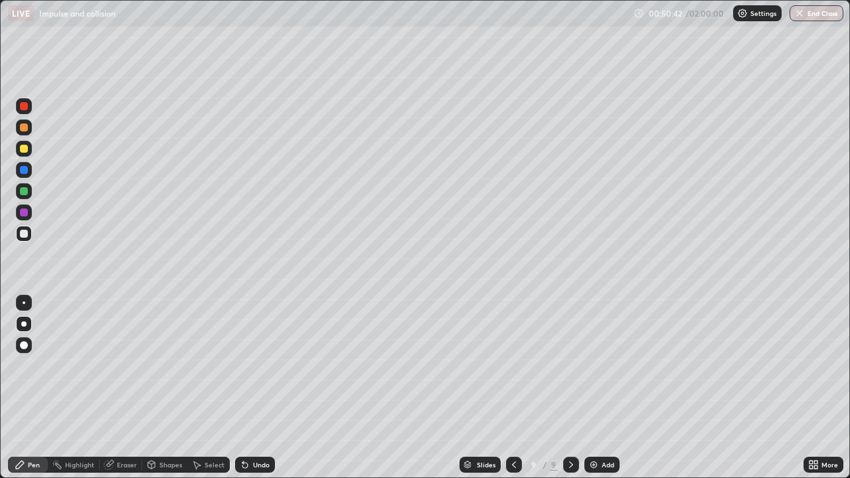
click at [258, 388] on div "Undo" at bounding box center [261, 464] width 17 height 7
click at [514, 388] on icon at bounding box center [514, 464] width 11 height 11
click at [568, 388] on icon at bounding box center [571, 464] width 11 height 11
click at [363, 388] on div "Slides 9 / 9 Add" at bounding box center [539, 464] width 528 height 27
click at [23, 173] on div at bounding box center [24, 170] width 8 height 8
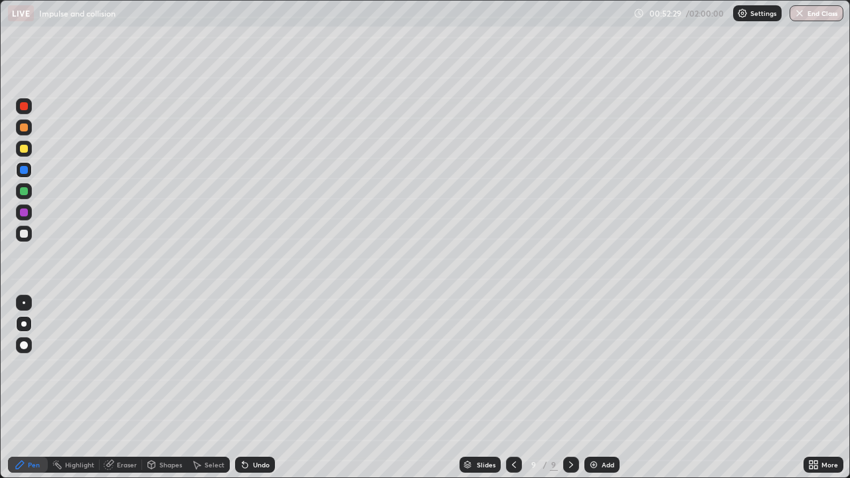
click at [25, 240] on div at bounding box center [24, 234] width 16 height 16
click at [513, 388] on icon at bounding box center [514, 464] width 11 height 11
click at [572, 388] on icon at bounding box center [571, 464] width 11 height 11
click at [596, 388] on img at bounding box center [593, 464] width 11 height 11
click at [246, 388] on icon at bounding box center [245, 464] width 11 height 11
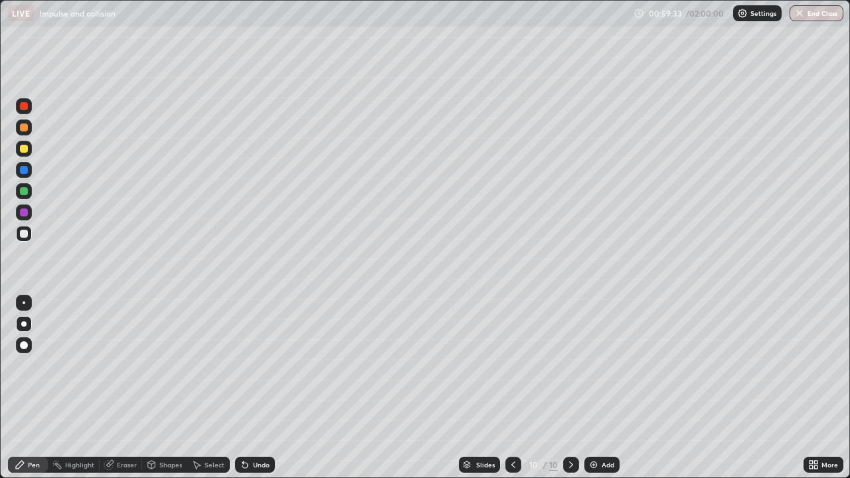
click at [249, 388] on div "Undo" at bounding box center [255, 465] width 40 height 16
click at [248, 388] on icon at bounding box center [245, 464] width 11 height 11
click at [248, 388] on div "Undo" at bounding box center [255, 465] width 40 height 16
click at [124, 388] on div "Eraser" at bounding box center [127, 464] width 20 height 7
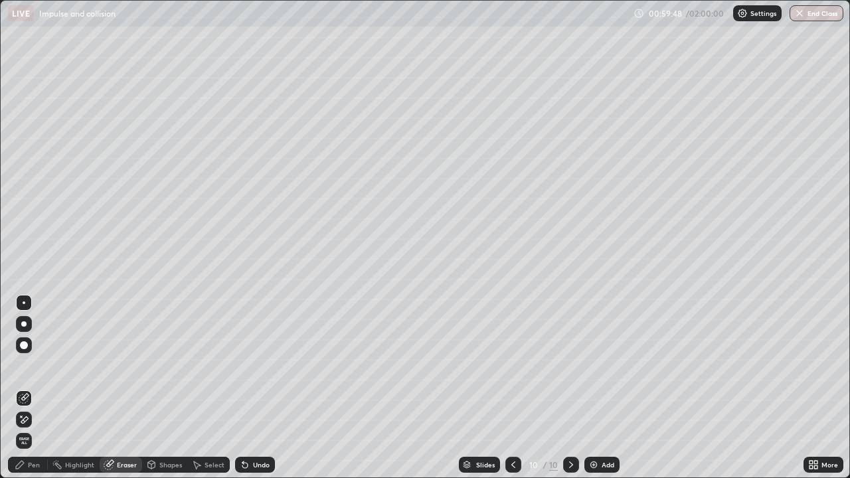
click at [33, 388] on div "Pen" at bounding box center [34, 464] width 12 height 7
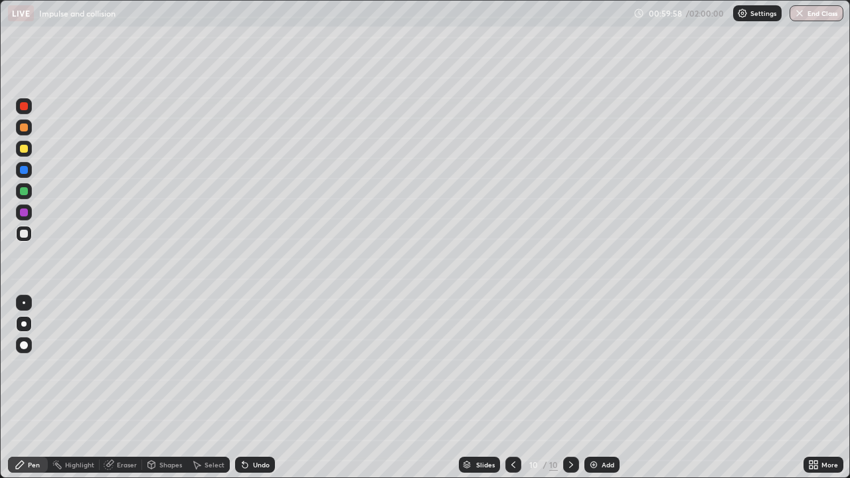
click at [126, 388] on div "Eraser" at bounding box center [127, 464] width 20 height 7
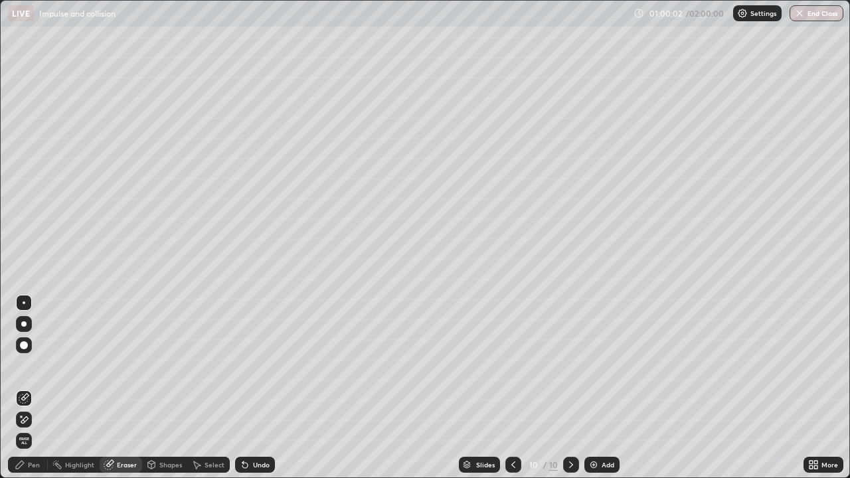
click at [35, 388] on div "Pen" at bounding box center [34, 464] width 12 height 7
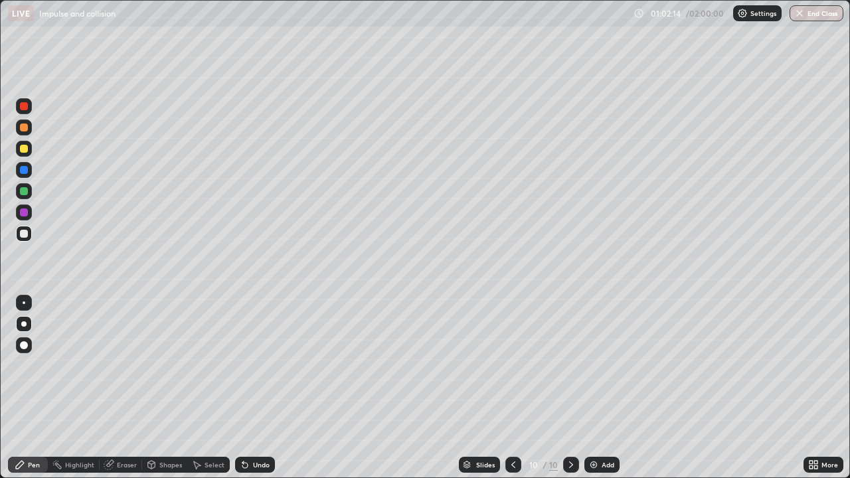
click at [591, 388] on img at bounding box center [593, 464] width 11 height 11
click at [25, 153] on div at bounding box center [24, 149] width 16 height 16
click at [25, 235] on div at bounding box center [24, 234] width 8 height 8
click at [25, 154] on div at bounding box center [24, 149] width 16 height 16
click at [24, 234] on div at bounding box center [24, 234] width 8 height 8
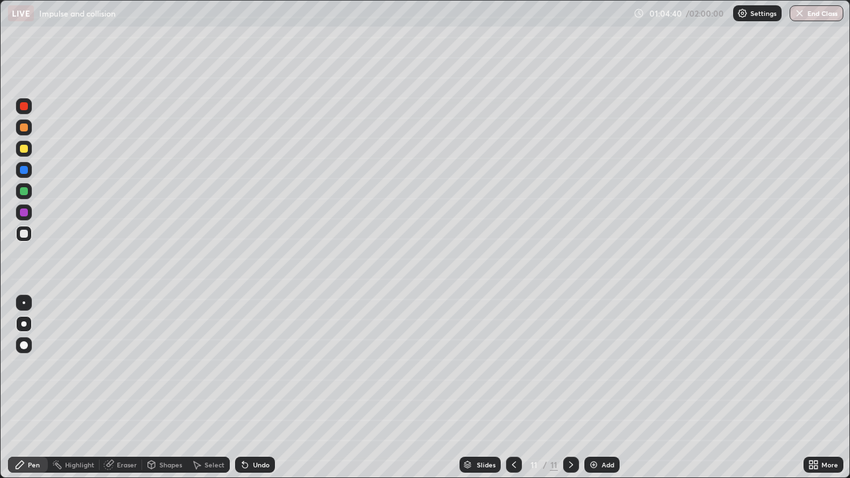
click at [602, 388] on div "Add" at bounding box center [608, 464] width 13 height 7
click at [244, 388] on icon at bounding box center [245, 464] width 11 height 11
click at [121, 388] on div "Eraser" at bounding box center [127, 464] width 20 height 7
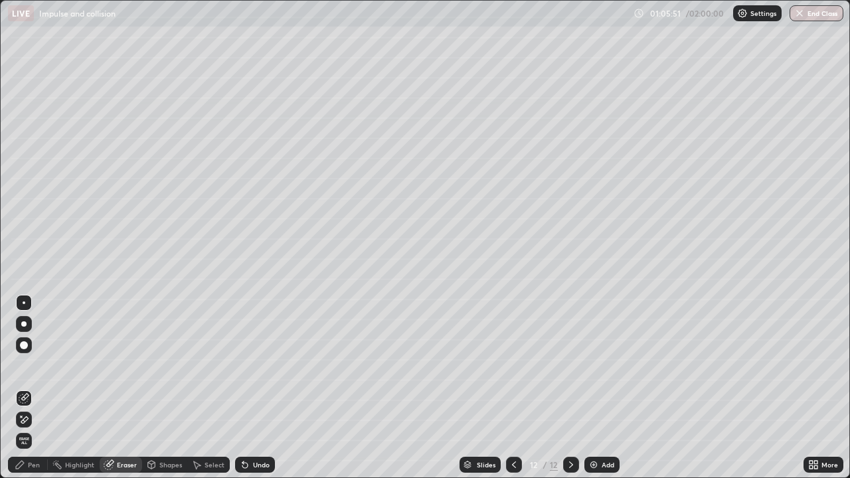
click at [36, 388] on div "Pen" at bounding box center [28, 465] width 40 height 16
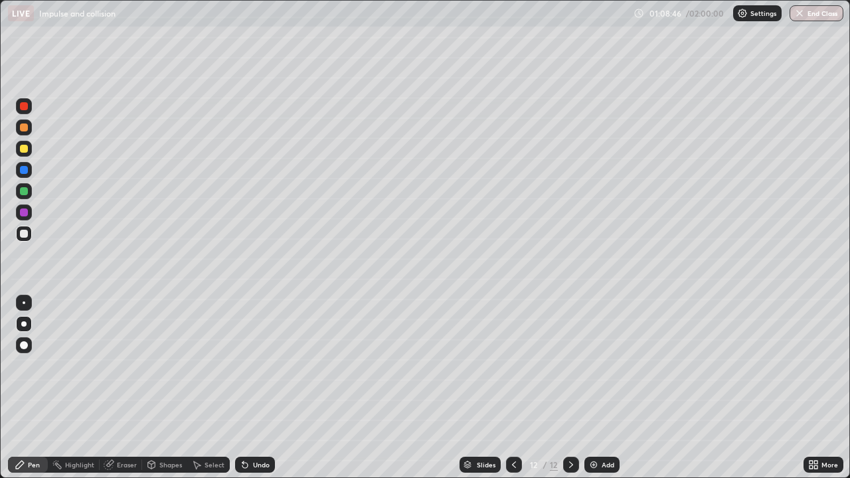
click at [27, 156] on div at bounding box center [24, 149] width 16 height 16
click at [27, 236] on div at bounding box center [24, 234] width 8 height 8
click at [24, 303] on div at bounding box center [24, 302] width 3 height 3
click at [25, 147] on div at bounding box center [24, 149] width 8 height 8
click at [25, 325] on div at bounding box center [23, 323] width 5 height 5
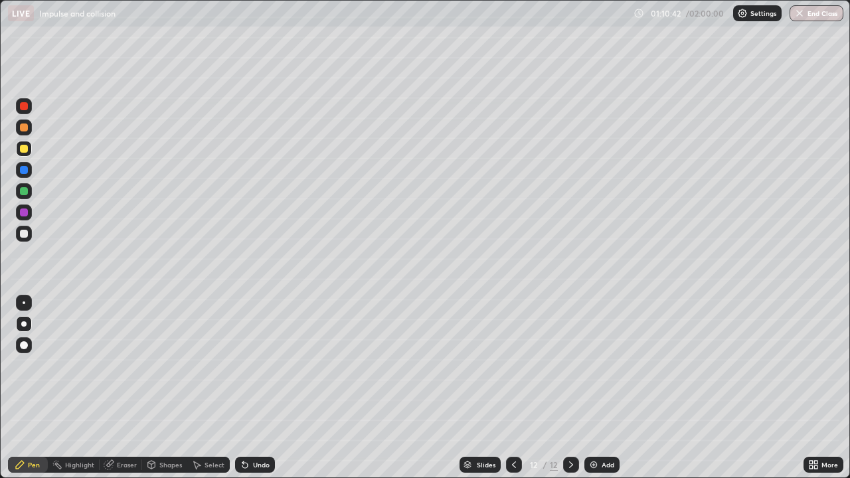
click at [23, 234] on div at bounding box center [24, 234] width 8 height 8
click at [599, 388] on div "Add" at bounding box center [601, 465] width 35 height 16
click at [167, 388] on div "Shapes" at bounding box center [170, 464] width 23 height 7
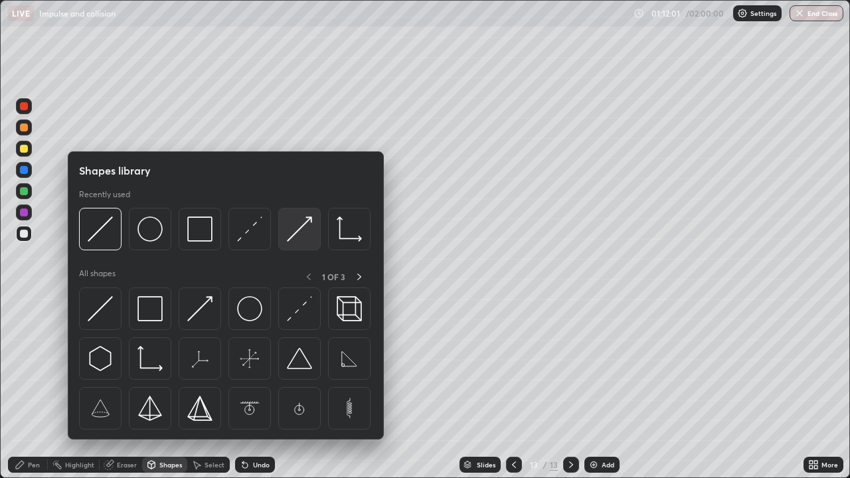
click at [295, 233] on img at bounding box center [299, 228] width 25 height 25
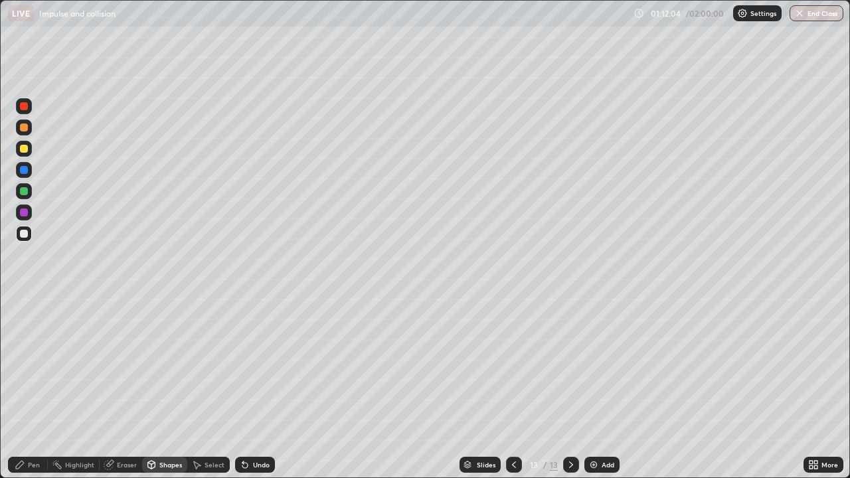
click at [165, 388] on div "Shapes" at bounding box center [170, 464] width 23 height 7
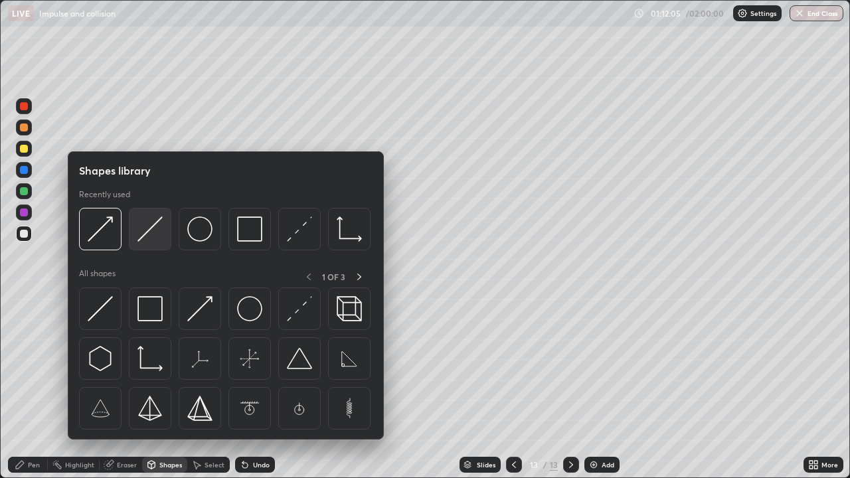
click at [154, 236] on img at bounding box center [149, 228] width 25 height 25
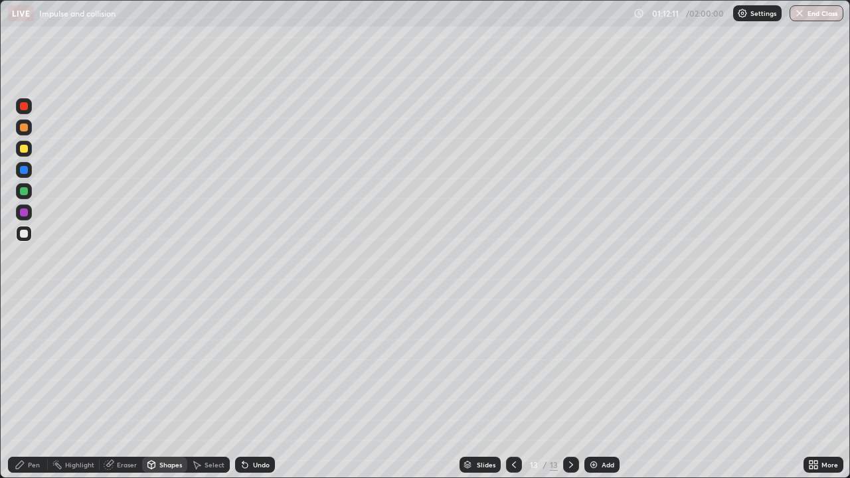
click at [29, 388] on div "Pen" at bounding box center [34, 464] width 12 height 7
click at [24, 303] on div at bounding box center [24, 302] width 3 height 3
click at [26, 155] on div at bounding box center [24, 149] width 16 height 16
click at [26, 236] on div at bounding box center [24, 234] width 8 height 8
click at [25, 149] on div at bounding box center [24, 149] width 8 height 8
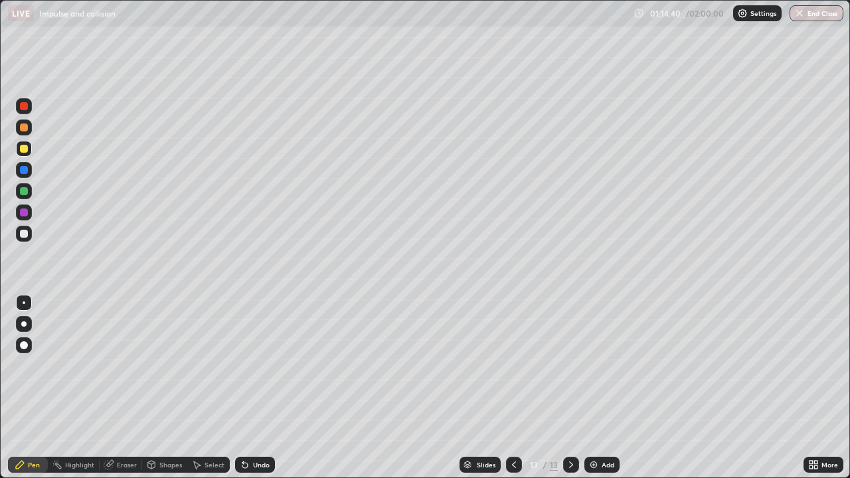
click at [245, 388] on icon at bounding box center [244, 465] width 5 height 5
click at [243, 388] on icon at bounding box center [244, 465] width 5 height 5
click at [242, 388] on icon at bounding box center [242, 461] width 1 height 1
click at [23, 196] on div at bounding box center [24, 191] width 16 height 16
click at [198, 388] on icon at bounding box center [197, 465] width 7 height 8
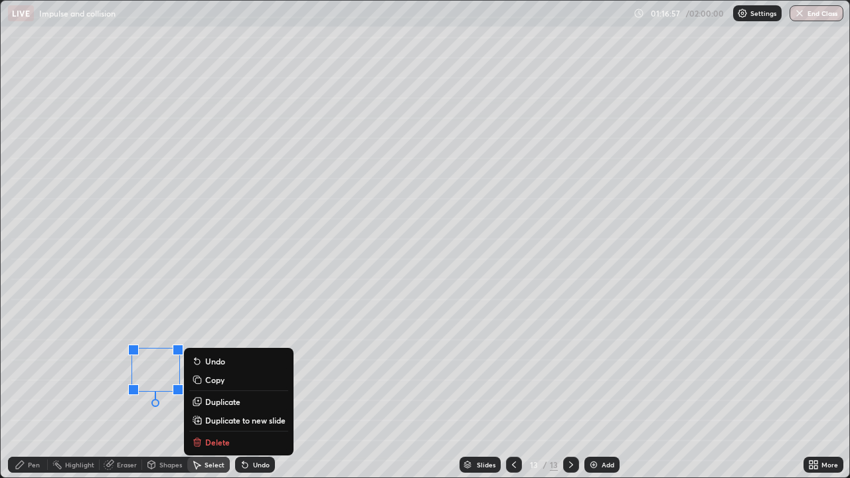
click at [217, 388] on p "Delete" at bounding box center [217, 442] width 25 height 11
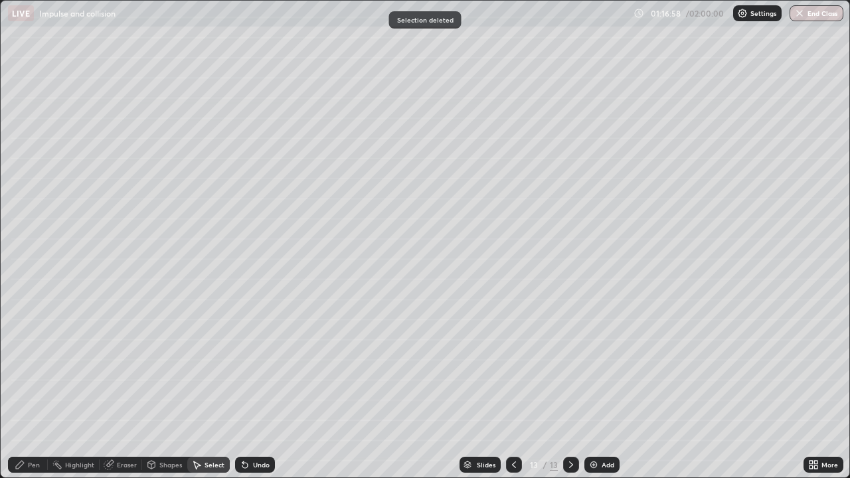
click at [29, 388] on div "Pen" at bounding box center [34, 464] width 12 height 7
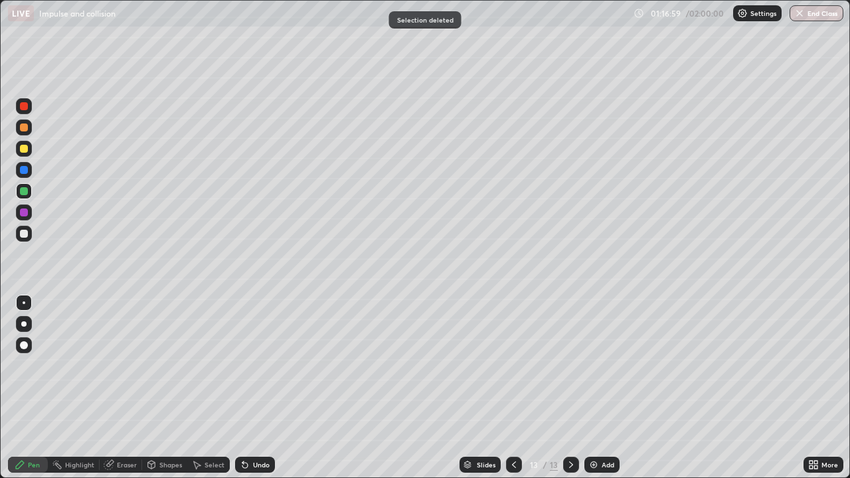
click at [26, 237] on div at bounding box center [24, 234] width 8 height 8
click at [25, 322] on div at bounding box center [23, 323] width 5 height 5
click at [28, 155] on div at bounding box center [24, 149] width 16 height 16
click at [24, 234] on div at bounding box center [24, 234] width 8 height 8
click at [250, 388] on div "Undo" at bounding box center [255, 465] width 40 height 16
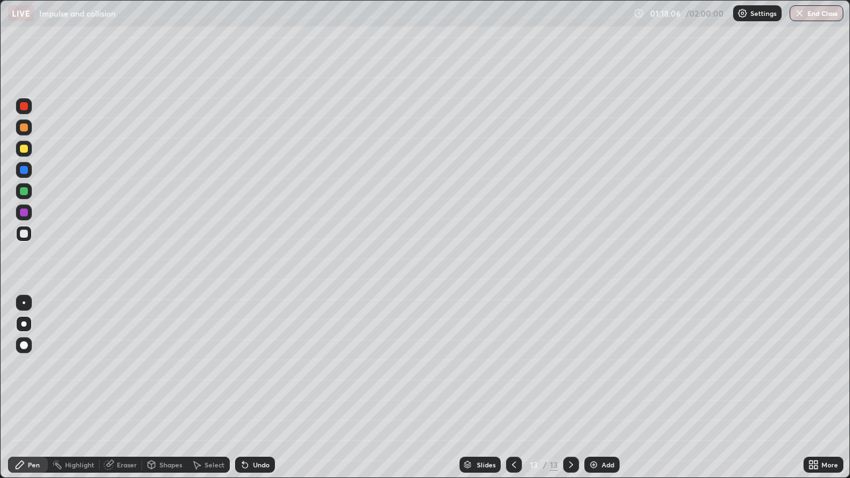
click at [250, 388] on div "Undo" at bounding box center [255, 465] width 40 height 16
click at [251, 388] on div "Undo" at bounding box center [255, 465] width 40 height 16
click at [243, 388] on icon at bounding box center [244, 465] width 5 height 5
click at [171, 388] on div "Shapes" at bounding box center [170, 464] width 23 height 7
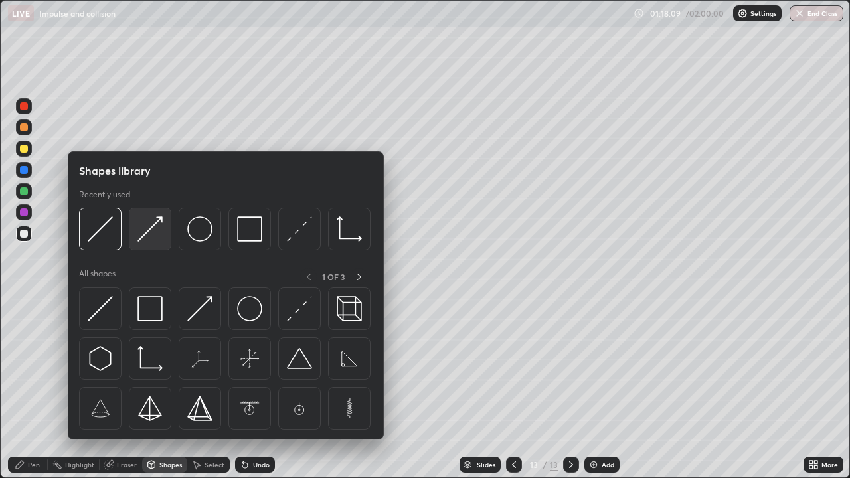
click at [147, 230] on img at bounding box center [149, 228] width 25 height 25
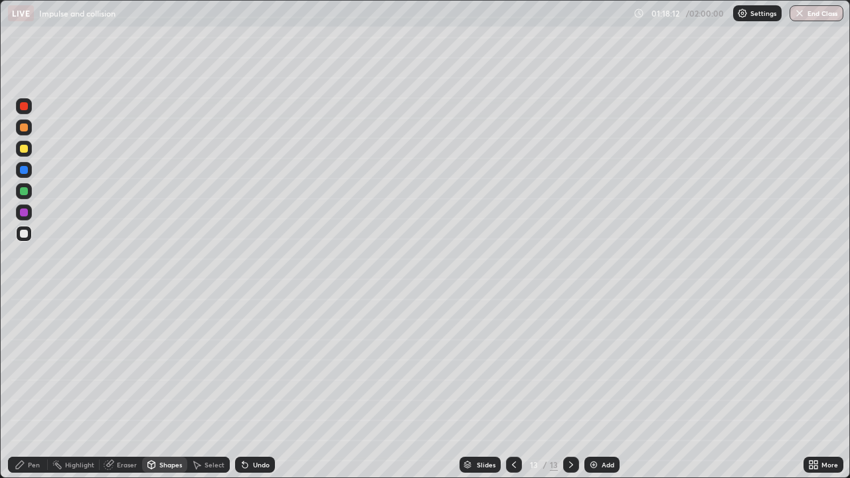
click at [29, 388] on div "Pen" at bounding box center [34, 464] width 12 height 7
click at [166, 388] on div "Shapes" at bounding box center [170, 464] width 23 height 7
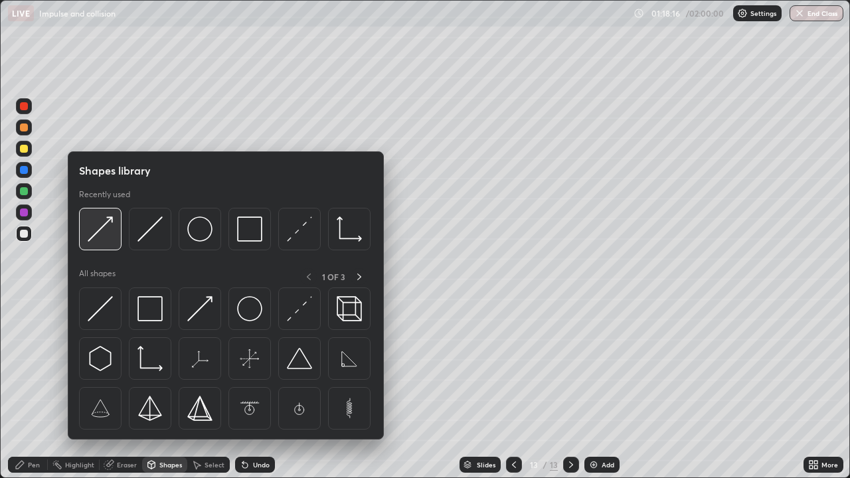
click at [103, 244] on div at bounding box center [100, 229] width 42 height 42
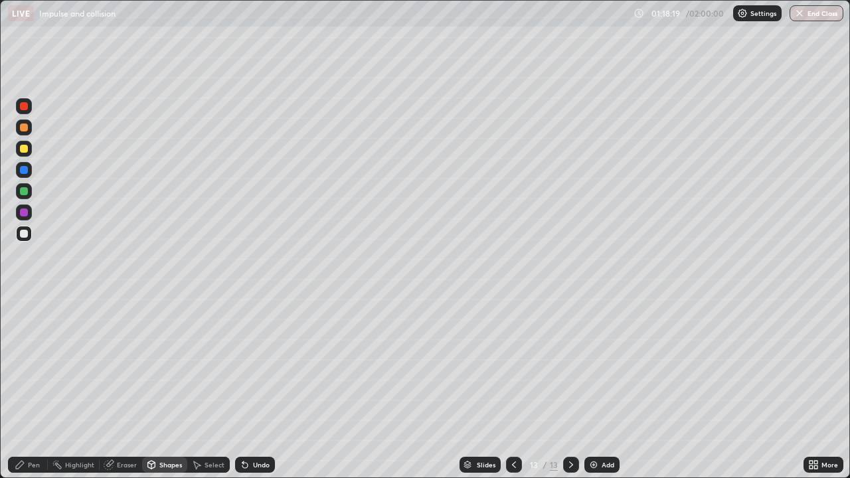
click at [28, 388] on div "Pen" at bounding box center [34, 464] width 12 height 7
click at [29, 150] on div at bounding box center [24, 149] width 16 height 16
click at [21, 233] on div at bounding box center [24, 234] width 8 height 8
click at [595, 388] on img at bounding box center [593, 464] width 11 height 11
click at [161, 388] on div "Shapes" at bounding box center [170, 464] width 23 height 7
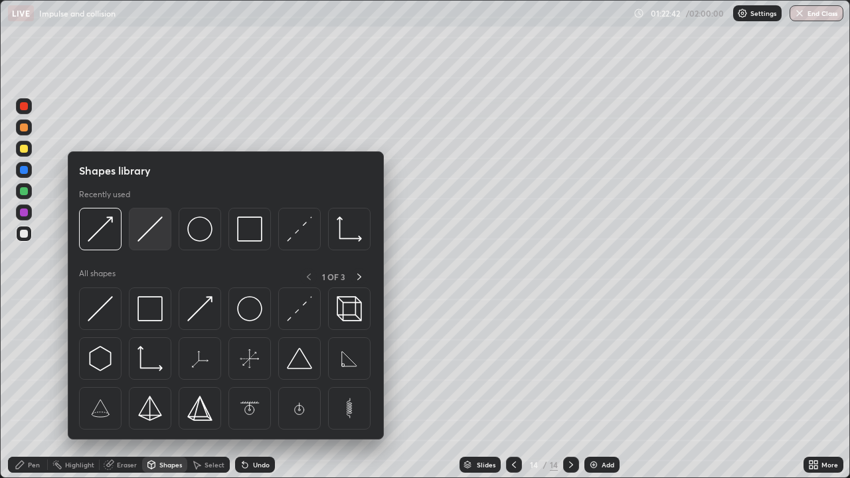
click at [151, 232] on img at bounding box center [149, 228] width 25 height 25
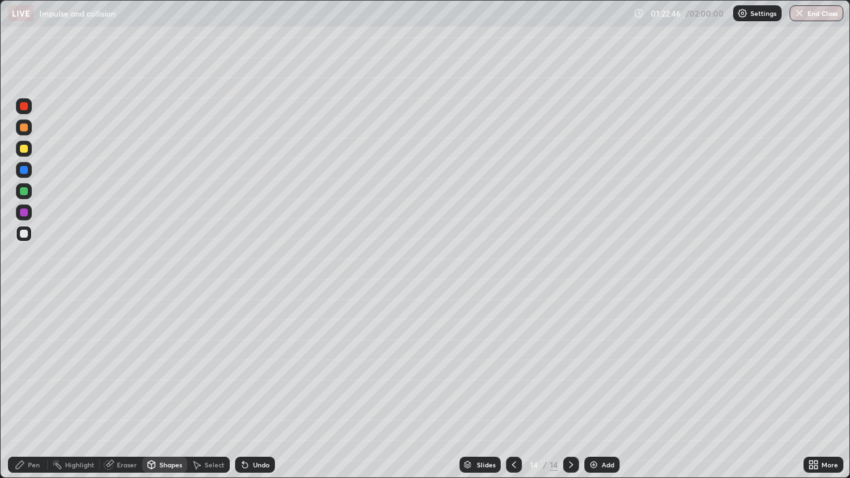
click at [163, 388] on div "Shapes" at bounding box center [170, 464] width 23 height 7
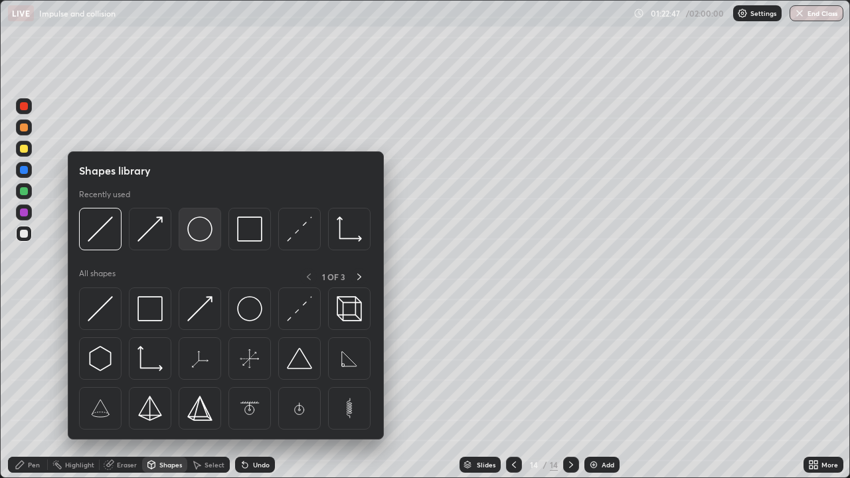
click at [198, 240] on img at bounding box center [199, 228] width 25 height 25
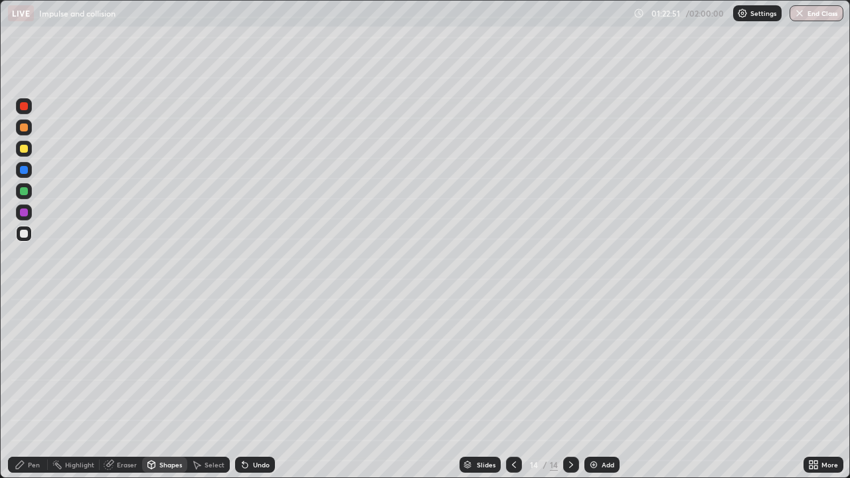
click at [163, 388] on div "Shapes" at bounding box center [170, 464] width 23 height 7
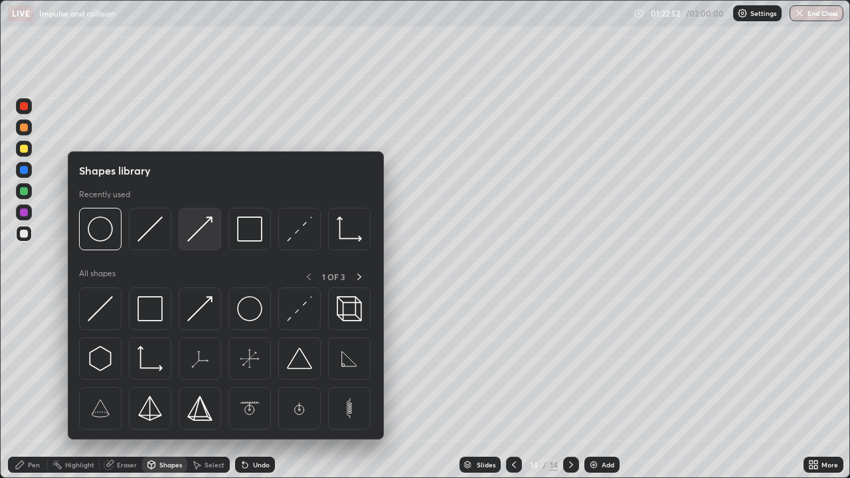
click at [202, 230] on img at bounding box center [199, 228] width 25 height 25
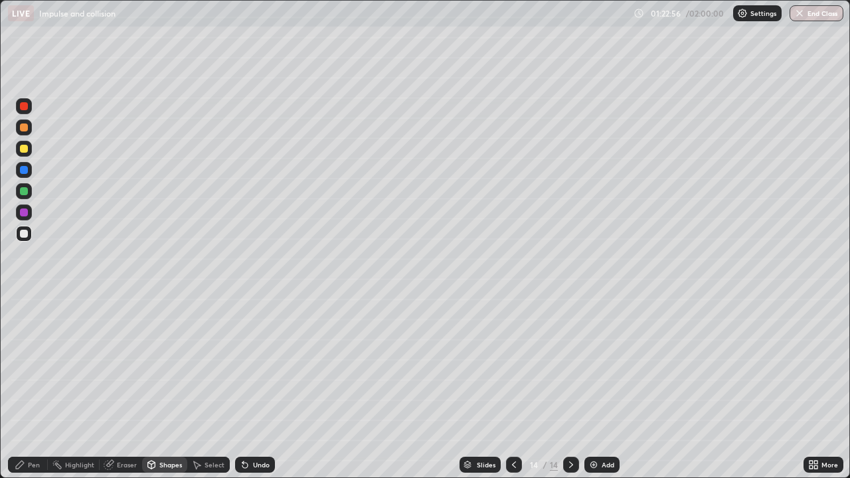
click at [27, 388] on div "Pen" at bounding box center [28, 465] width 40 height 16
click at [249, 388] on div "Undo" at bounding box center [255, 465] width 40 height 16
click at [248, 388] on div "Undo" at bounding box center [255, 465] width 40 height 16
click at [25, 151] on div at bounding box center [24, 149] width 8 height 8
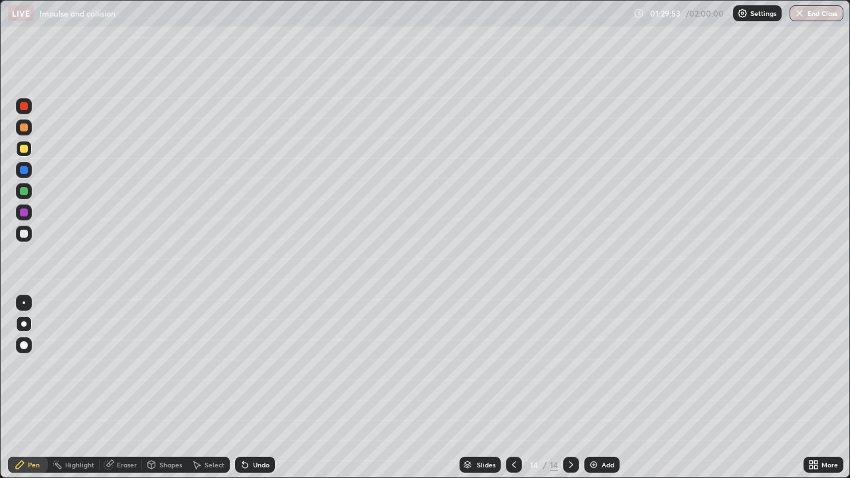
click at [596, 388] on img at bounding box center [593, 464] width 11 height 11
click at [31, 238] on div at bounding box center [24, 234] width 16 height 16
click at [165, 388] on div "Shapes" at bounding box center [170, 464] width 23 height 7
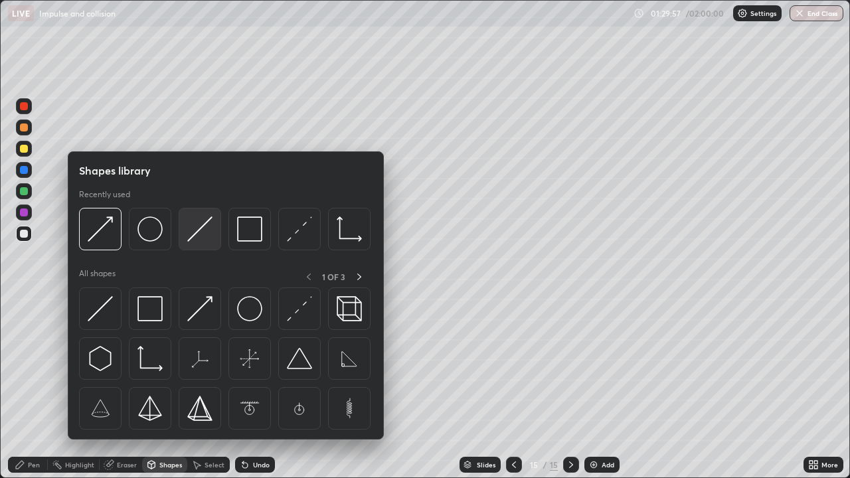
click at [194, 242] on img at bounding box center [199, 228] width 25 height 25
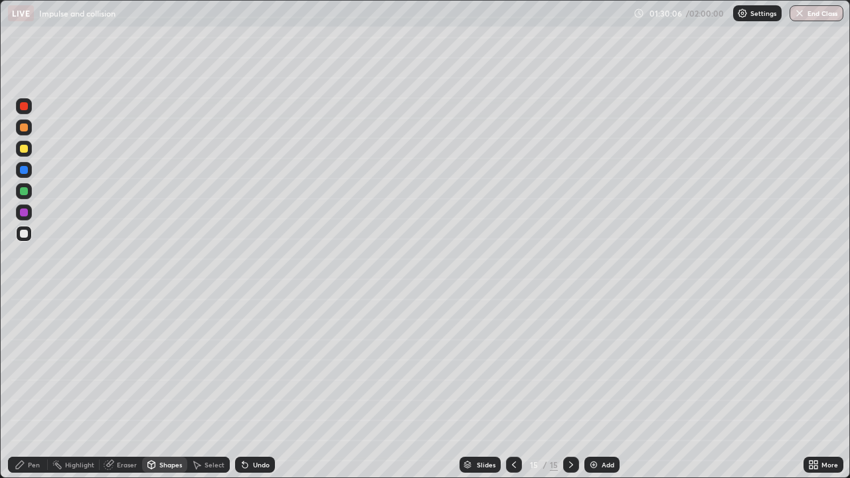
click at [23, 388] on icon at bounding box center [20, 464] width 11 height 11
click at [25, 149] on div at bounding box center [24, 149] width 8 height 8
click at [253, 388] on div "Undo" at bounding box center [261, 464] width 17 height 7
click at [242, 388] on icon at bounding box center [244, 465] width 5 height 5
click at [250, 388] on div "Undo" at bounding box center [255, 465] width 40 height 16
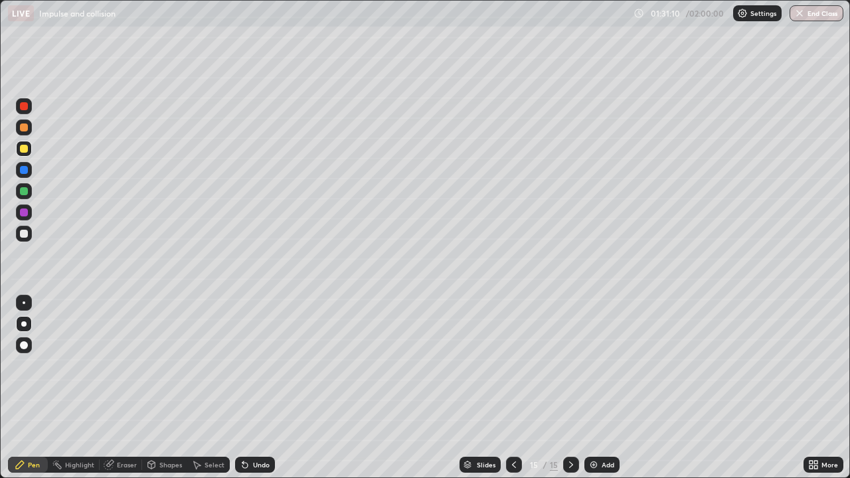
click at [248, 388] on div "Undo" at bounding box center [255, 465] width 40 height 16
click at [28, 388] on div "Pen" at bounding box center [28, 465] width 40 height 16
click at [27, 235] on div at bounding box center [24, 234] width 8 height 8
click at [27, 151] on div at bounding box center [24, 149] width 8 height 8
click at [25, 195] on div at bounding box center [24, 191] width 8 height 8
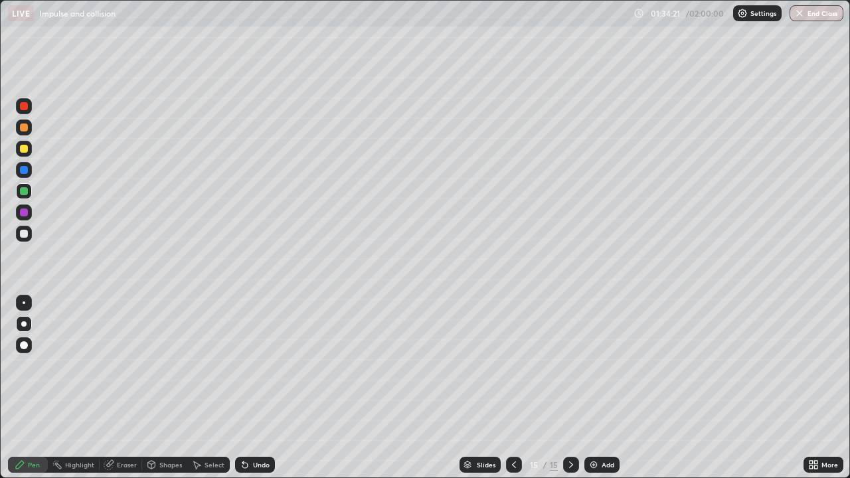
click at [248, 388] on icon at bounding box center [245, 464] width 11 height 11
click at [243, 388] on icon at bounding box center [244, 465] width 5 height 5
click at [247, 388] on div "Undo" at bounding box center [255, 465] width 40 height 16
click at [25, 238] on div at bounding box center [24, 234] width 16 height 16
click at [592, 388] on img at bounding box center [593, 464] width 11 height 11
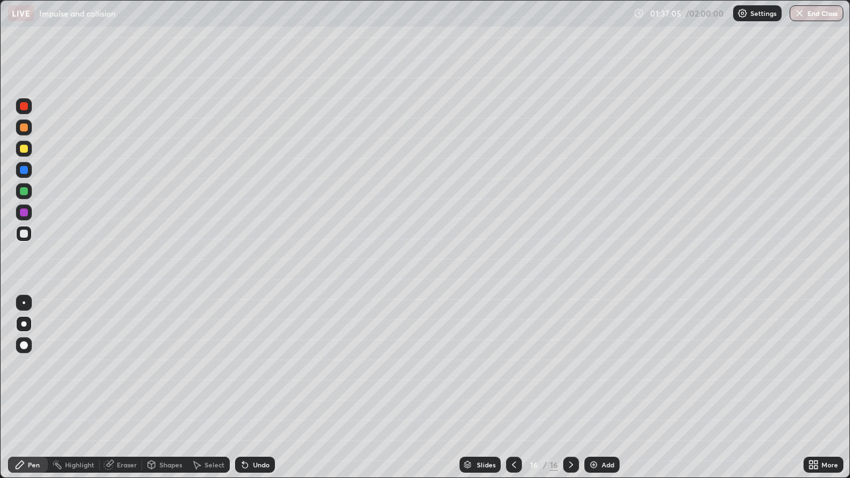
click at [165, 388] on div "Shapes" at bounding box center [164, 465] width 45 height 16
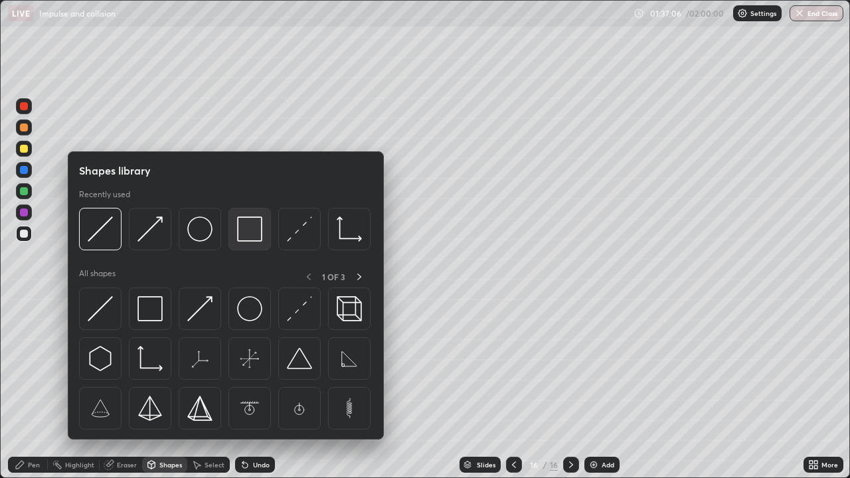
click at [236, 238] on div at bounding box center [249, 229] width 42 height 42
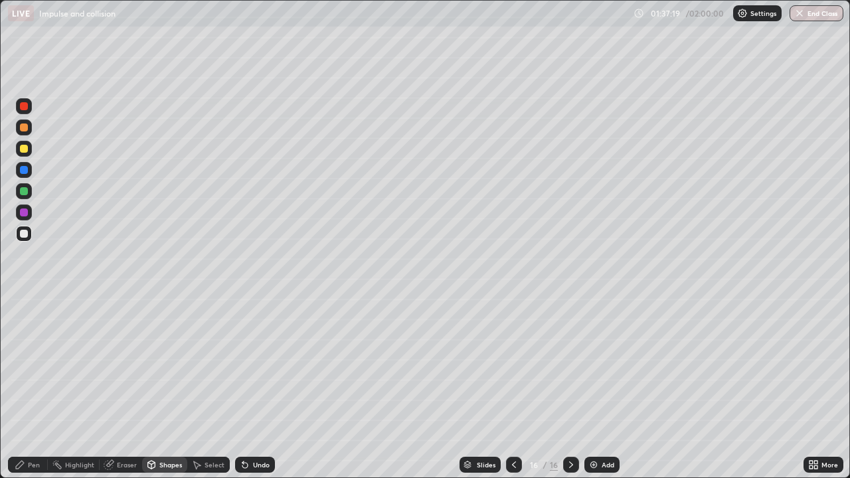
click at [30, 388] on div "Pen" at bounding box center [28, 465] width 40 height 16
click at [125, 388] on div "Eraser" at bounding box center [127, 464] width 20 height 7
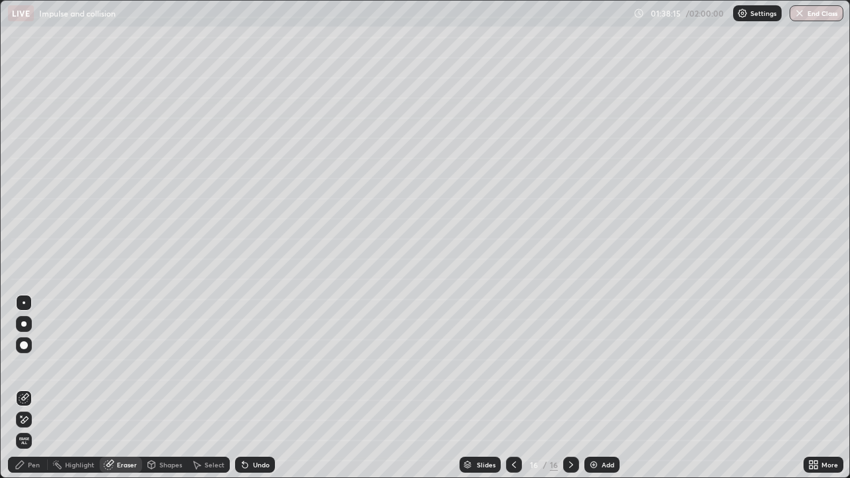
click at [194, 388] on icon at bounding box center [197, 465] width 7 height 8
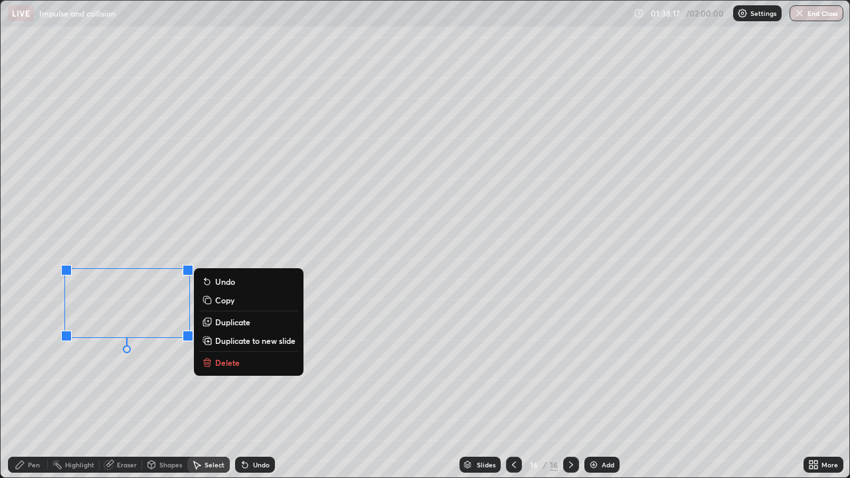
click at [227, 361] on p "Delete" at bounding box center [227, 362] width 25 height 11
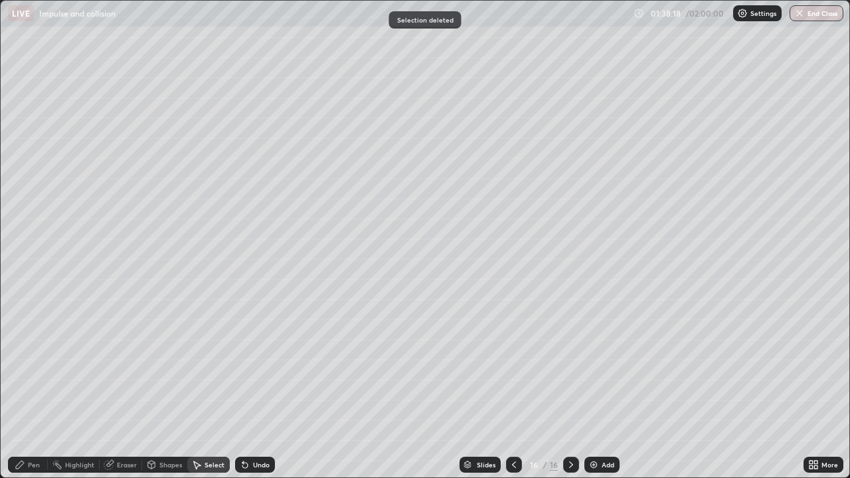
click at [35, 388] on div "Pen" at bounding box center [34, 464] width 12 height 7
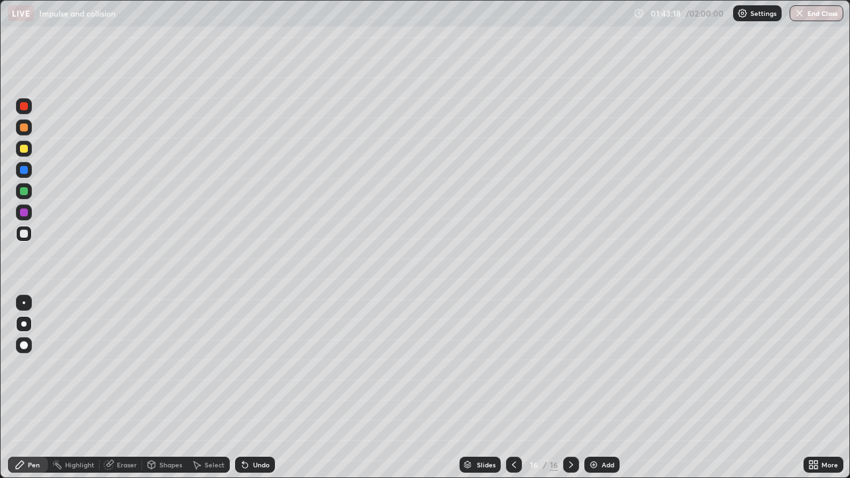
click at [259, 388] on div "Undo" at bounding box center [261, 464] width 17 height 7
click at [252, 388] on div "Undo" at bounding box center [255, 465] width 40 height 16
click at [25, 193] on div at bounding box center [24, 191] width 8 height 8
click at [29, 305] on div at bounding box center [24, 303] width 16 height 16
click at [27, 237] on div at bounding box center [24, 234] width 16 height 16
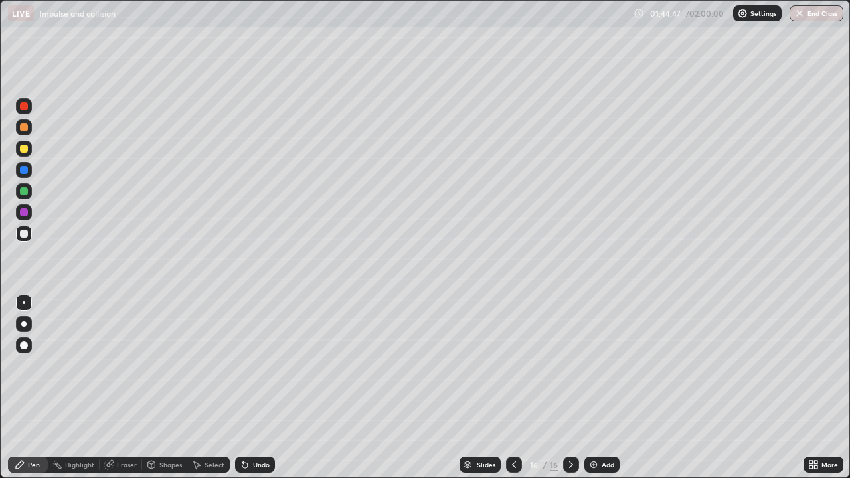
click at [23, 191] on div at bounding box center [24, 191] width 8 height 8
click at [24, 234] on div at bounding box center [24, 234] width 8 height 8
click at [24, 325] on div at bounding box center [23, 323] width 5 height 5
click at [595, 388] on img at bounding box center [593, 464] width 11 height 11
click at [133, 388] on div "Eraser" at bounding box center [127, 464] width 20 height 7
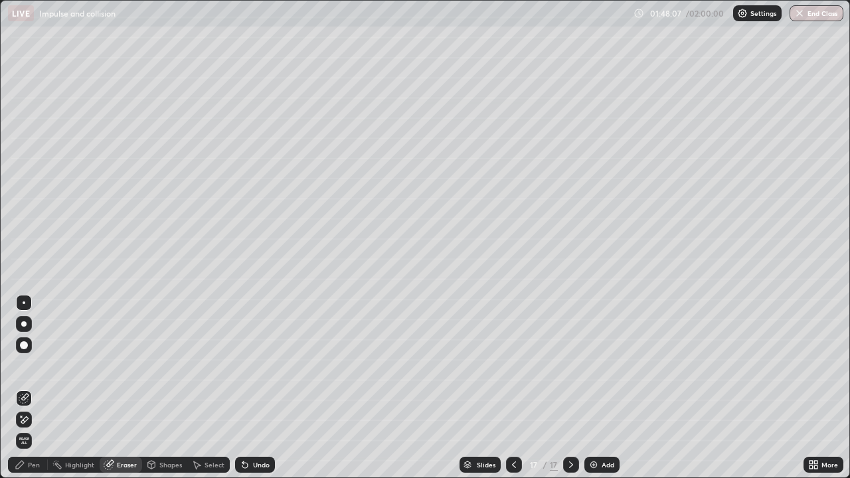
click at [27, 388] on div "Pen" at bounding box center [28, 465] width 40 height 16
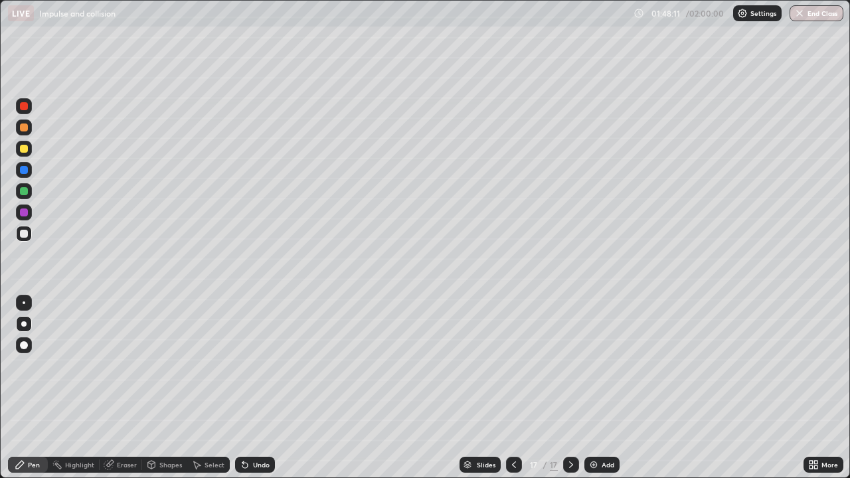
click at [26, 193] on div at bounding box center [24, 191] width 8 height 8
click at [262, 388] on div "Undo" at bounding box center [261, 464] width 17 height 7
click at [25, 233] on div at bounding box center [24, 234] width 8 height 8
click at [506, 388] on div at bounding box center [514, 465] width 16 height 16
click at [570, 388] on icon at bounding box center [571, 464] width 11 height 11
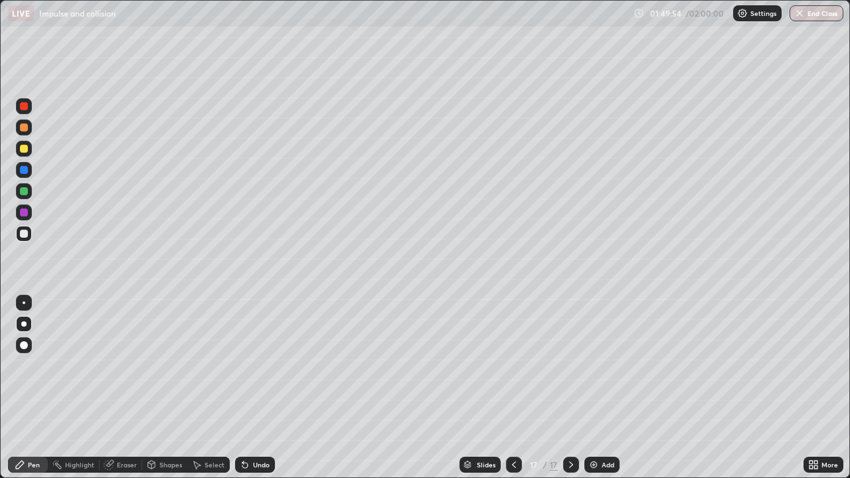
click at [27, 155] on div at bounding box center [24, 149] width 16 height 16
click at [807, 17] on button "End Class" at bounding box center [816, 13] width 54 height 16
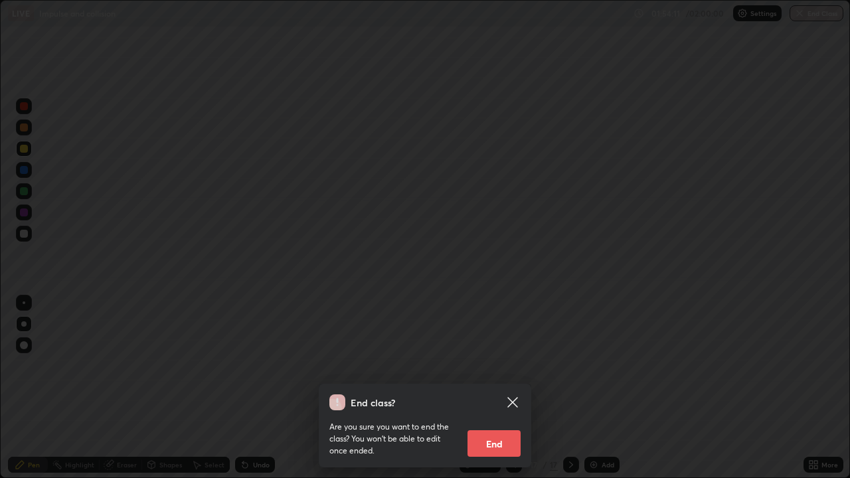
click at [497, 388] on button "End" at bounding box center [493, 443] width 53 height 27
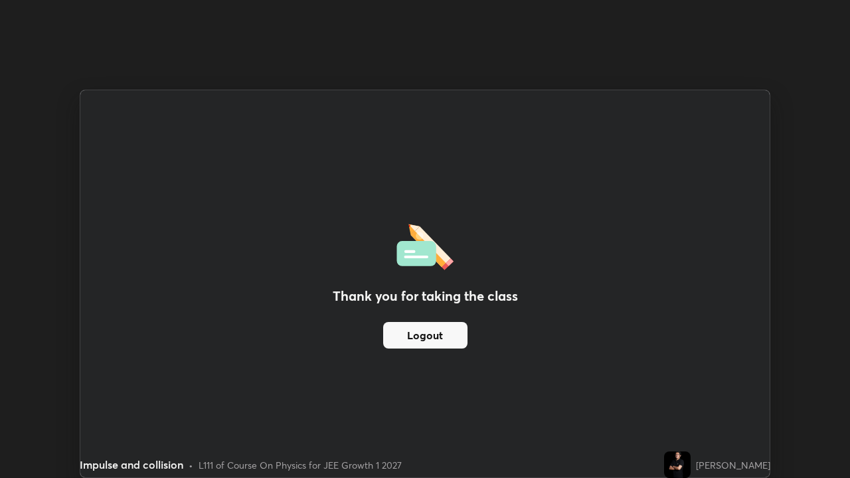
click at [477, 349] on div "Thank you for taking the class Logout" at bounding box center [424, 283] width 689 height 387
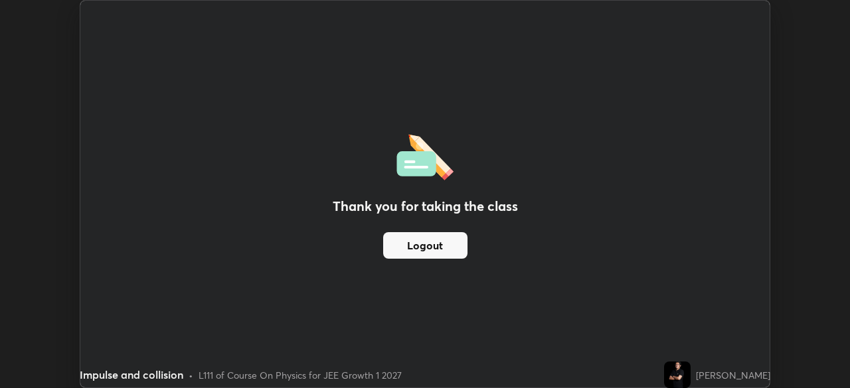
scroll to position [66004, 65543]
